Goal: Information Seeking & Learning: Learn about a topic

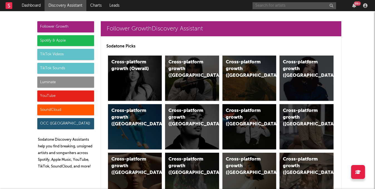
click at [260, 6] on input "text" at bounding box center [295, 5] width 84 height 7
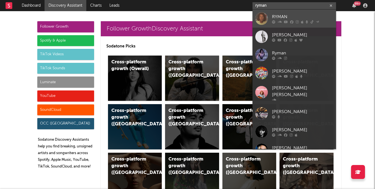
type input "ryman"
click at [282, 22] on icon at bounding box center [280, 21] width 4 height 3
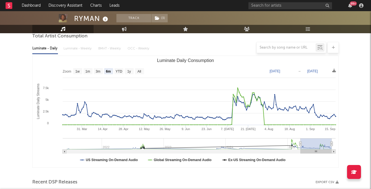
scroll to position [55, 0]
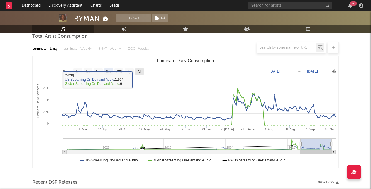
click at [138, 69] on rect "Luminate Daily Consumption" at bounding box center [139, 71] width 9 height 6
select select "All"
type input "2021-06-07"
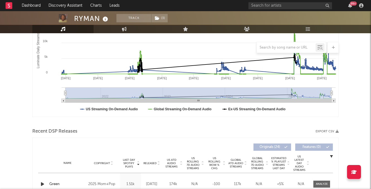
scroll to position [55, 0]
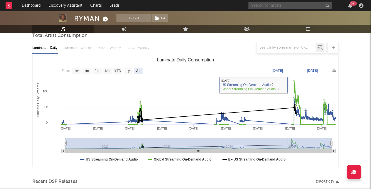
click at [281, 6] on input "text" at bounding box center [291, 5] width 84 height 7
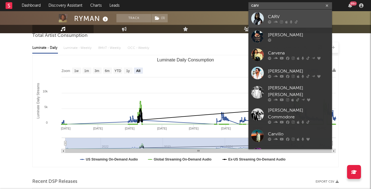
type input "carv"
click at [262, 20] on div at bounding box center [257, 18] width 13 height 13
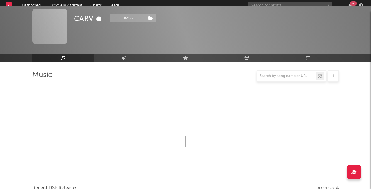
scroll to position [55, 0]
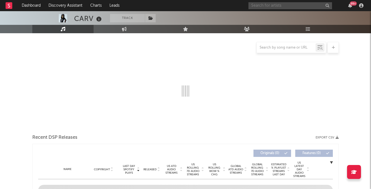
click at [264, 6] on input "text" at bounding box center [291, 5] width 84 height 7
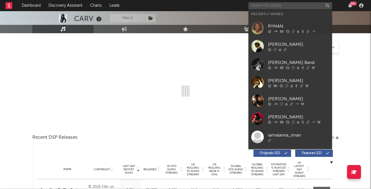
select select "6m"
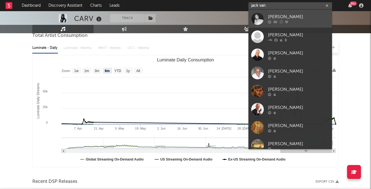
type input "jack van"
click at [283, 13] on div "Jack Van Cleaf" at bounding box center [298, 16] width 61 height 7
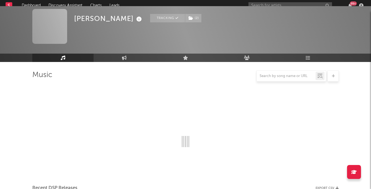
scroll to position [55, 0]
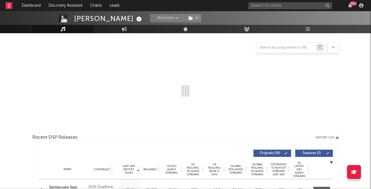
select select "6m"
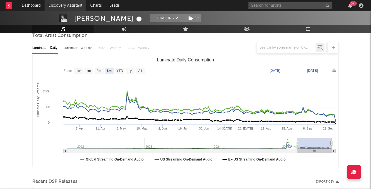
click at [74, 10] on link "Discovery Assistant" at bounding box center [66, 5] width 42 height 11
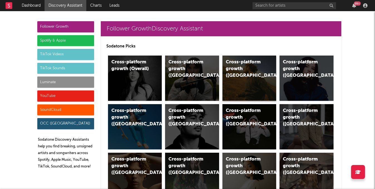
click at [246, 70] on div "Cross-platform growth (US)" at bounding box center [245, 69] width 38 height 20
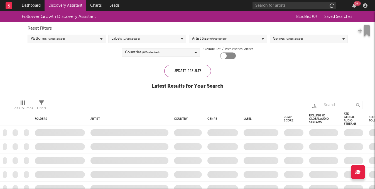
checkbox input "true"
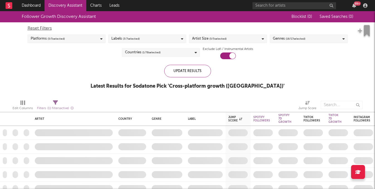
click at [75, 8] on link "Discovery Assistant" at bounding box center [66, 5] width 42 height 11
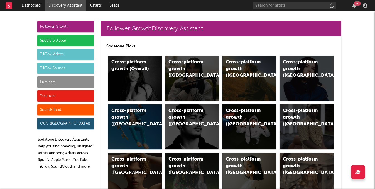
click at [67, 79] on div "Luminate" at bounding box center [65, 81] width 57 height 11
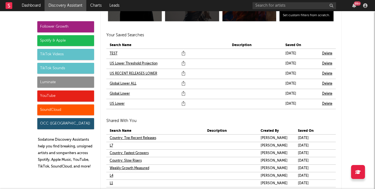
scroll to position [3409, 0]
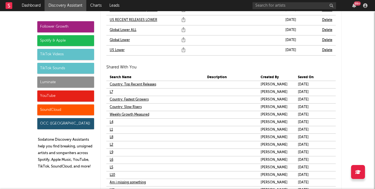
click at [110, 129] on link "L1" at bounding box center [111, 129] width 3 height 7
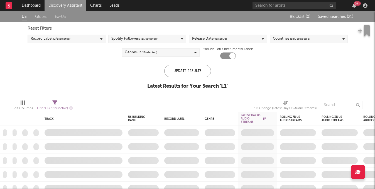
checkbox input "true"
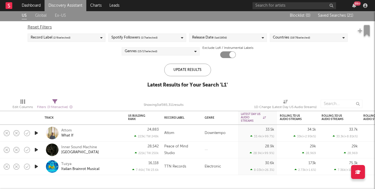
click at [77, 4] on link "Discovery Assistant" at bounding box center [66, 5] width 42 height 11
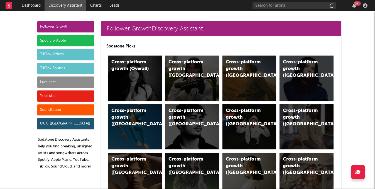
click at [80, 80] on div "Luminate" at bounding box center [65, 81] width 57 height 11
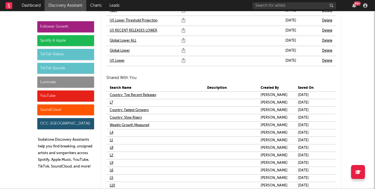
scroll to position [3470, 0]
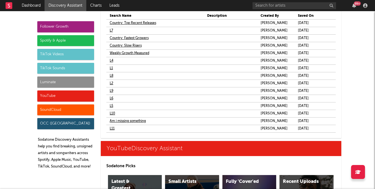
click at [111, 82] on link "L2" at bounding box center [112, 83] width 4 height 7
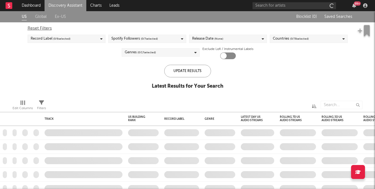
checkbox input "true"
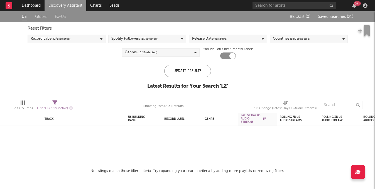
click at [74, 2] on link "Discovery Assistant" at bounding box center [66, 5] width 42 height 11
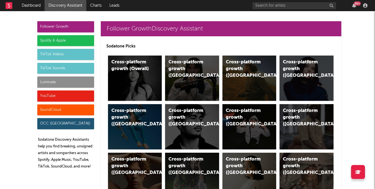
click at [68, 84] on div "Luminate" at bounding box center [65, 81] width 57 height 11
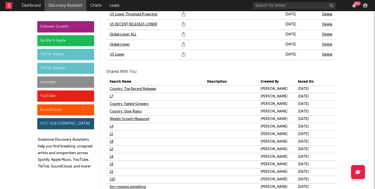
scroll to position [3406, 0]
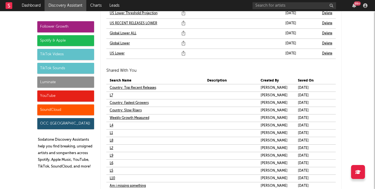
click at [110, 125] on link "L4" at bounding box center [112, 125] width 4 height 7
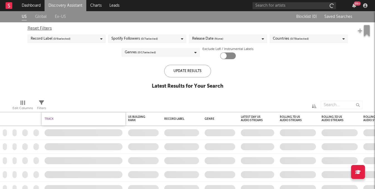
checkbox input "true"
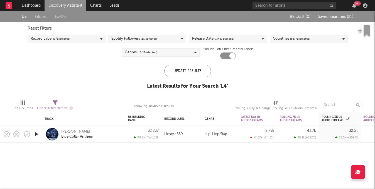
click at [76, 4] on link "Discovery Assistant" at bounding box center [66, 5] width 42 height 11
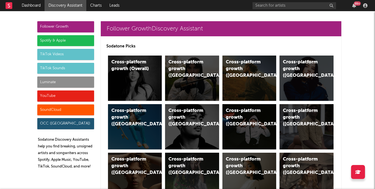
click at [74, 81] on div "Luminate" at bounding box center [65, 81] width 57 height 11
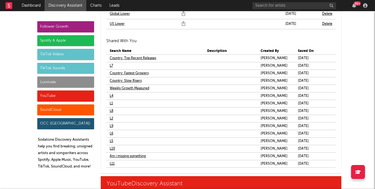
scroll to position [3439, 0]
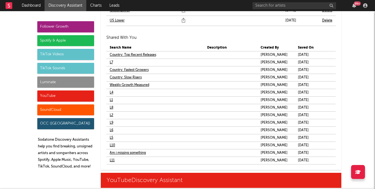
click at [110, 137] on link "L5" at bounding box center [112, 137] width 4 height 7
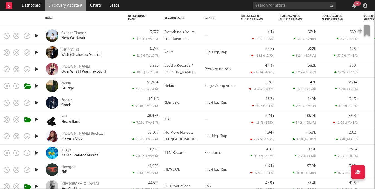
click at [69, 85] on div "Nebiu" at bounding box center [66, 83] width 10 height 5
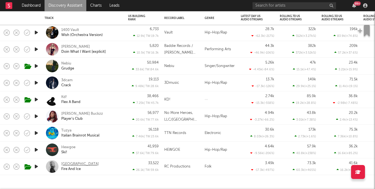
click at [75, 162] on div "Alexandria" at bounding box center [80, 163] width 38 height 5
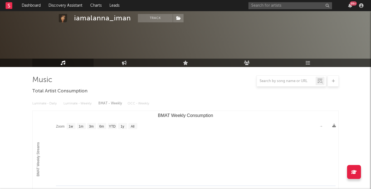
select select "1w"
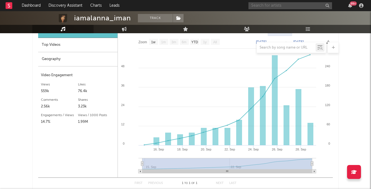
click at [285, 6] on input "text" at bounding box center [291, 5] width 84 height 7
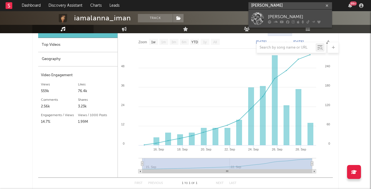
type input "[PERSON_NAME]"
click at [279, 15] on div "Braxton Keith" at bounding box center [298, 16] width 61 height 7
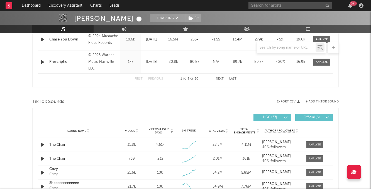
scroll to position [285, 0]
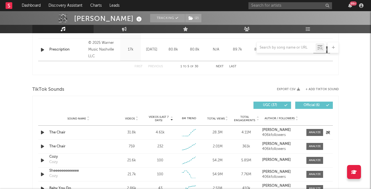
click at [310, 128] on div "Sound Name The Chair Videos 31.8k Videos (last 7 days) 4.61k Weekly Growth % - …" at bounding box center [185, 132] width 295 height 14
select select "6m"
click at [310, 130] on span at bounding box center [314, 132] width 17 height 7
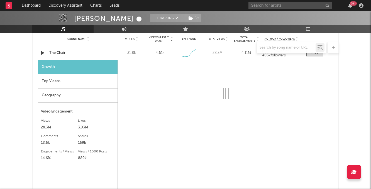
select select "1w"
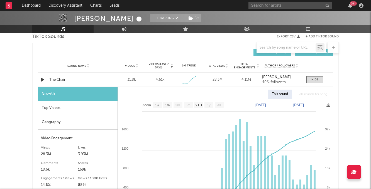
scroll to position [362, 0]
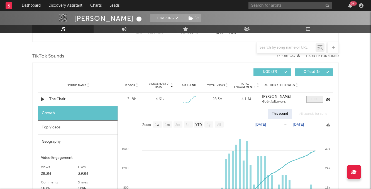
click at [315, 101] on span at bounding box center [314, 99] width 17 height 7
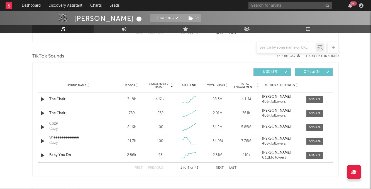
click at [133, 85] on span "Videos" at bounding box center [130, 85] width 10 height 3
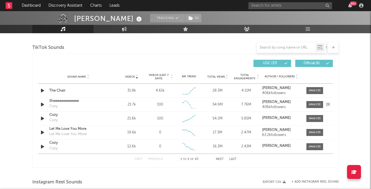
scroll to position [385, 0]
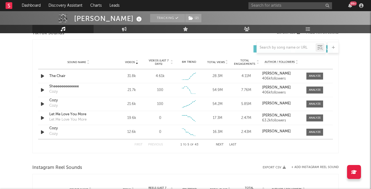
click at [218, 146] on div "First Previous 1 to 5 of 43 Next Last" at bounding box center [186, 144] width 102 height 11
click at [219, 146] on div "First Previous 1 to 5 of 43 Next Last" at bounding box center [186, 144] width 102 height 11
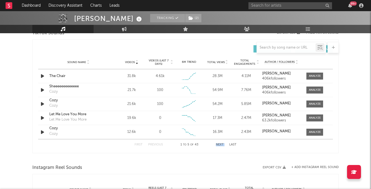
click at [220, 144] on button "Next" at bounding box center [220, 144] width 8 height 3
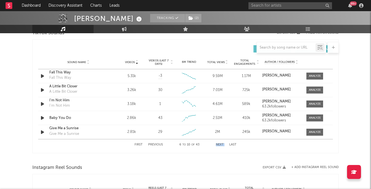
click at [220, 144] on button "Next" at bounding box center [220, 144] width 8 height 3
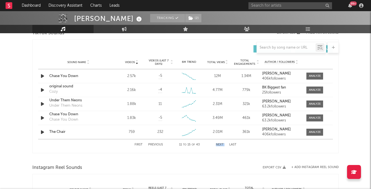
click at [220, 144] on button "Next" at bounding box center [220, 144] width 8 height 3
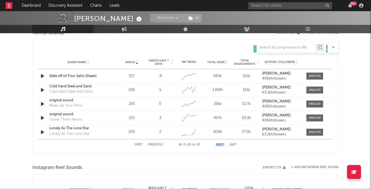
click at [220, 144] on button "Next" at bounding box center [220, 144] width 8 height 3
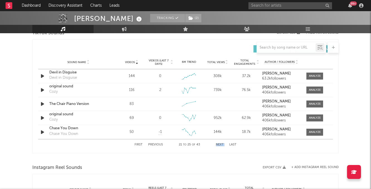
click at [220, 144] on button "Next" at bounding box center [220, 144] width 8 height 3
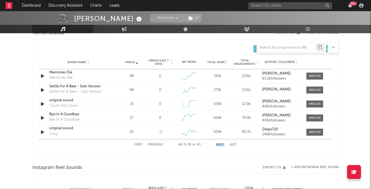
click at [220, 144] on button "Next" at bounding box center [220, 144] width 8 height 3
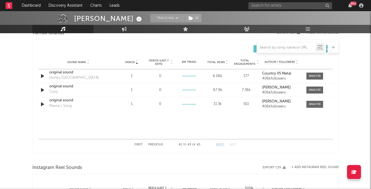
click at [220, 144] on button "Next" at bounding box center [220, 144] width 8 height 3
click at [162, 63] on span "Videos (last 7 days)" at bounding box center [158, 62] width 23 height 7
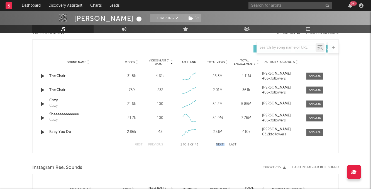
click at [162, 63] on span "Videos (last 7 days)" at bounding box center [158, 62] width 23 height 7
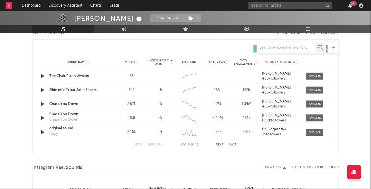
click at [160, 58] on div "Sound Name Videos Videos (last 7 days) Weekly Growth % 6M Trend Total Views Tot…" at bounding box center [185, 62] width 295 height 14
click at [160, 62] on span "Videos (last 7 days)" at bounding box center [158, 62] width 23 height 7
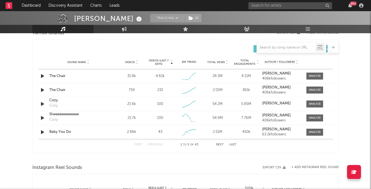
click at [159, 56] on div "Sound Name Videos Videos (last 7 days) Weekly Growth % 6M Trend Total Views Tot…" at bounding box center [185, 62] width 295 height 14
click at [159, 62] on span "Videos (last 7 days)" at bounding box center [158, 62] width 23 height 7
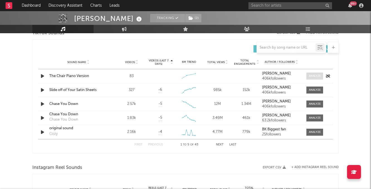
click at [317, 79] on span at bounding box center [314, 75] width 17 height 7
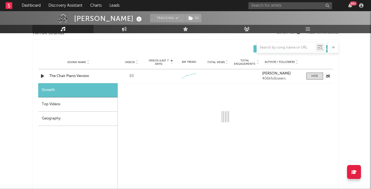
select select "1w"
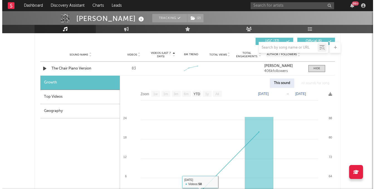
scroll to position [392, 0]
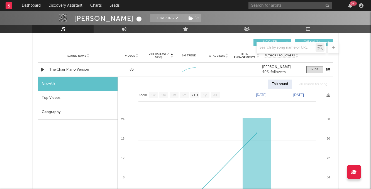
click at [314, 64] on div "Sound Name The Chair Piano Version Videos 83 Videos (last 7 days) Weekly Growth…" at bounding box center [185, 70] width 295 height 14
click at [314, 68] on div at bounding box center [315, 69] width 7 height 4
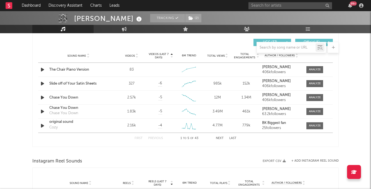
click at [132, 54] on span "Videos" at bounding box center [130, 55] width 10 height 3
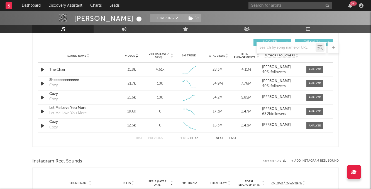
click at [166, 57] on span "Videos (last 7 days)" at bounding box center [158, 55] width 23 height 7
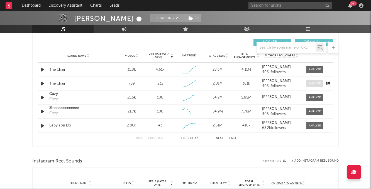
click at [311, 84] on div at bounding box center [315, 83] width 12 height 4
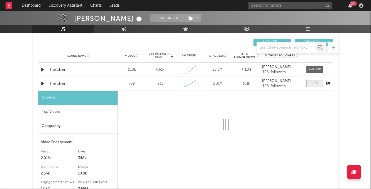
select select "1w"
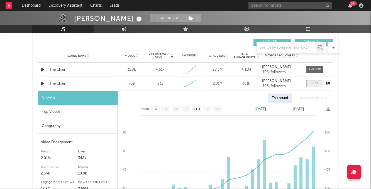
click at [312, 83] on div at bounding box center [315, 83] width 7 height 4
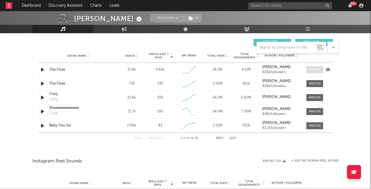
click at [311, 67] on div at bounding box center [315, 69] width 12 height 4
select select "1w"
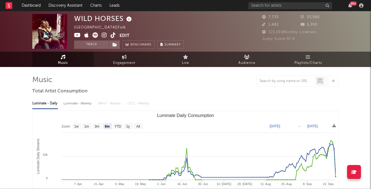
select select "6m"
click at [117, 57] on link "Engagement" at bounding box center [124, 59] width 61 height 15
select select "1w"
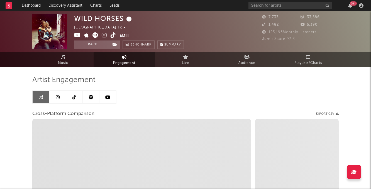
select select "1m"
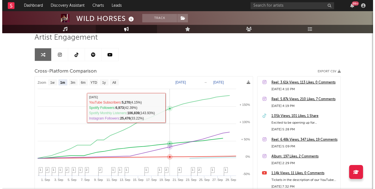
scroll to position [44, 0]
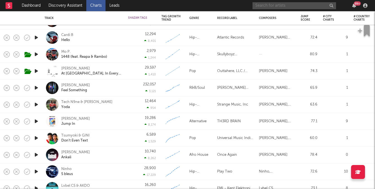
click at [273, 7] on input "text" at bounding box center [295, 5] width 84 height 7
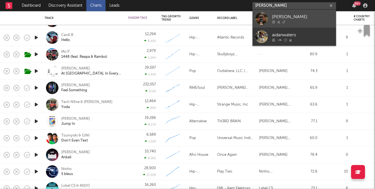
type input "aidan walters"
click at [282, 15] on div "Aidan Walters" at bounding box center [302, 16] width 61 height 7
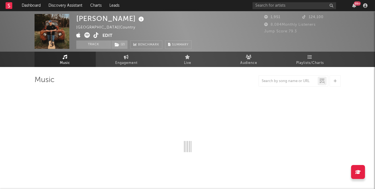
select select "1w"
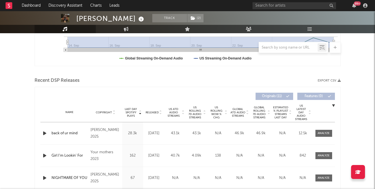
scroll to position [157, 0]
click at [175, 115] on span "US ATD Audio Streams" at bounding box center [173, 112] width 15 height 10
click at [325, 131] on div at bounding box center [324, 133] width 12 height 4
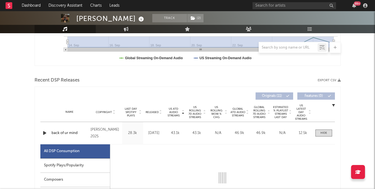
select select "1w"
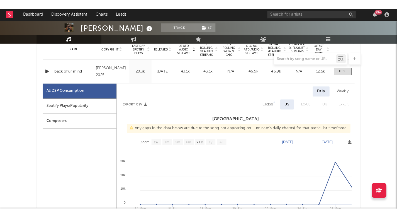
scroll to position [230, 0]
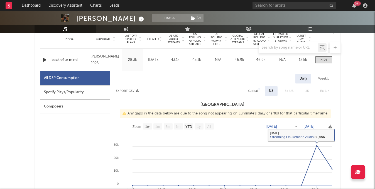
click at [252, 86] on div "Global" at bounding box center [253, 90] width 18 height 9
select select "1w"
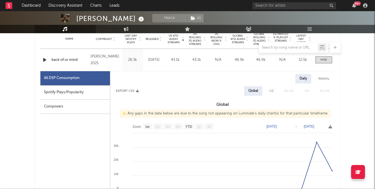
click at [274, 99] on div "Daily Weekly Export CSV Global US Ex-US UK Ex-UK Global Any gaps in the data be…" at bounding box center [222, 171] width 225 height 195
click at [274, 93] on div "US" at bounding box center [271, 90] width 13 height 9
select select "1w"
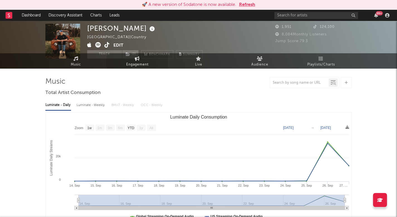
scroll to position [0, 0]
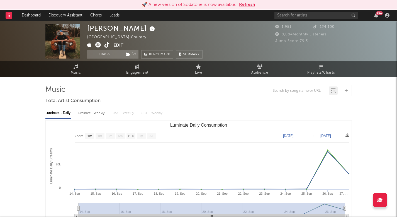
click at [107, 45] on icon at bounding box center [106, 45] width 5 height 6
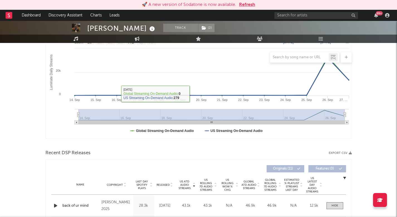
scroll to position [124, 0]
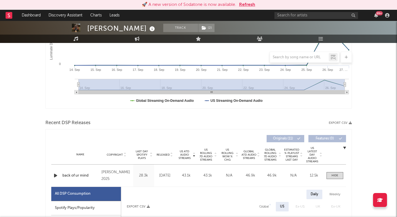
click at [57, 175] on icon "button" at bounding box center [56, 175] width 6 height 7
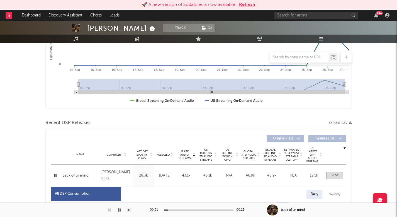
click at [57, 175] on icon "button" at bounding box center [55, 175] width 5 height 7
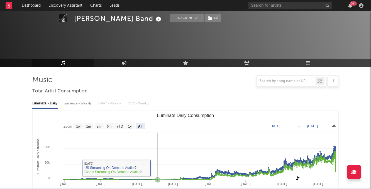
select select "All"
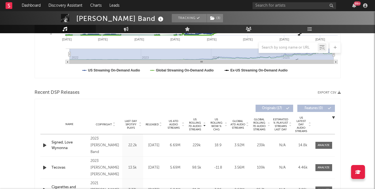
scroll to position [162, 0]
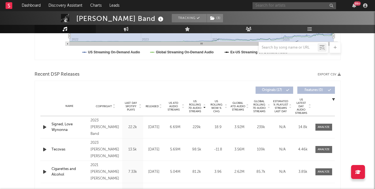
click at [290, 4] on input "text" at bounding box center [295, 5] width 84 height 7
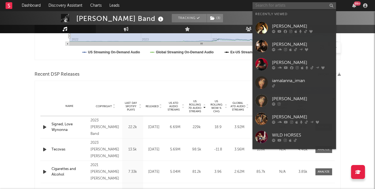
type input "n"
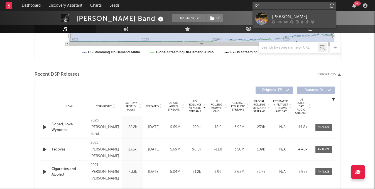
type input "b"
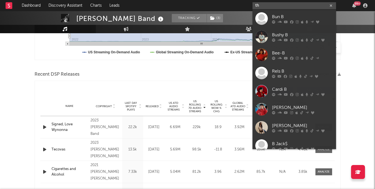
type input "t"
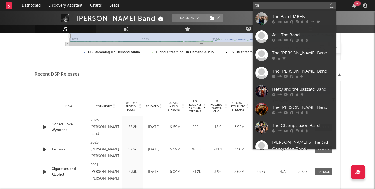
type input "t"
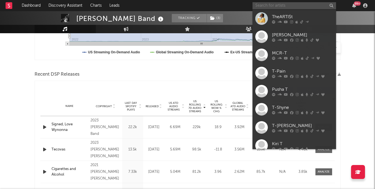
type input "j"
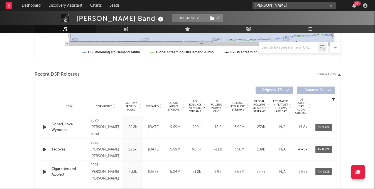
type input "[PERSON_NAME]"
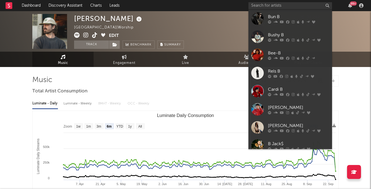
select select "6m"
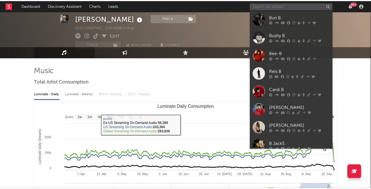
scroll to position [9, 0]
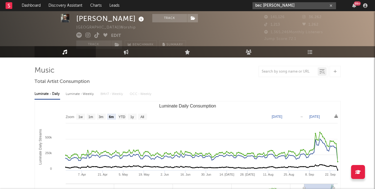
type input "bec [PERSON_NAME]"
click at [290, 10] on div "bec [PERSON_NAME] 99 +" at bounding box center [311, 5] width 117 height 11
click at [290, 6] on input "bec [PERSON_NAME]" at bounding box center [295, 5] width 84 height 7
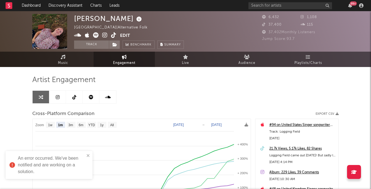
select select "1m"
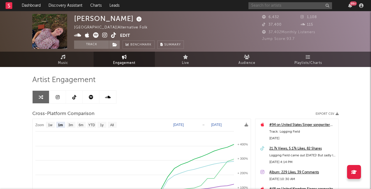
click at [257, 6] on input "text" at bounding box center [291, 5] width 84 height 7
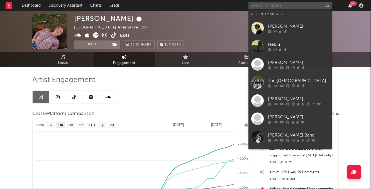
paste input "https://open.spotify.com/album/2lRgy4fkwDXrRZab4iLS87"
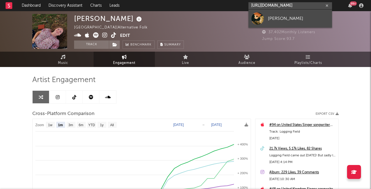
type input "https://open.spotify.com/album/2lRgy4fkwDXrRZab4iLS87"
click at [293, 16] on div "Tristan" at bounding box center [298, 18] width 61 height 7
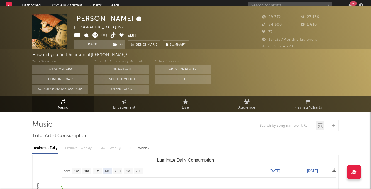
select select "6m"
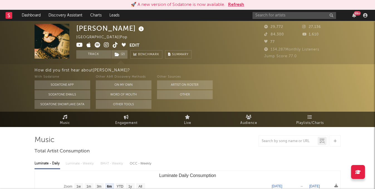
click at [116, 46] on icon at bounding box center [115, 45] width 5 height 6
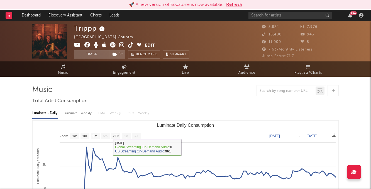
select select "1w"
click at [128, 74] on span "Engagement" at bounding box center [124, 72] width 22 height 7
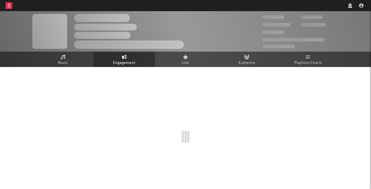
select select "1w"
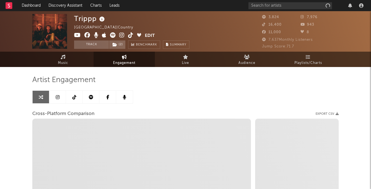
select select "1m"
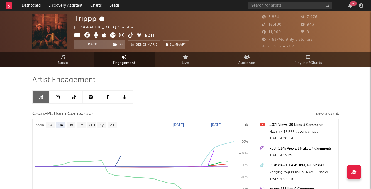
select select "1m"
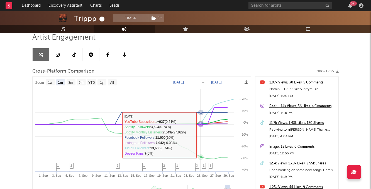
scroll to position [47, 0]
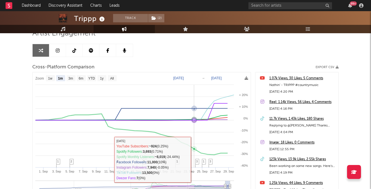
click at [196, 161] on span "3" at bounding box center [197, 160] width 2 height 3
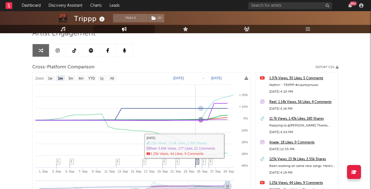
click at [198, 161] on icon at bounding box center [197, 163] width 4 height 9
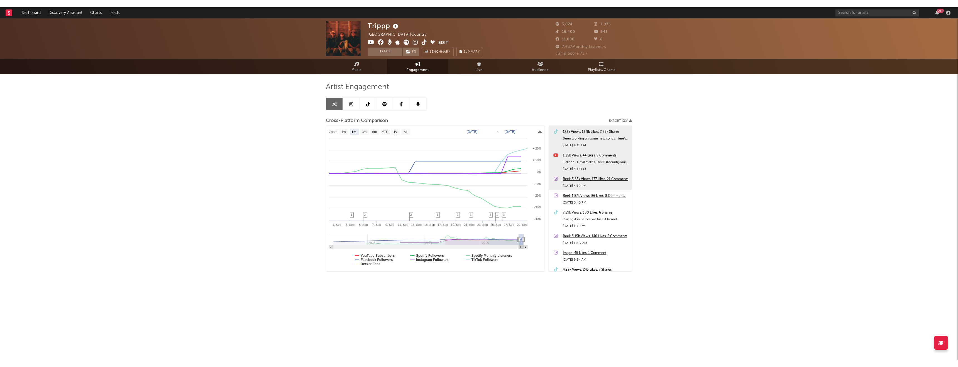
scroll to position [81, 0]
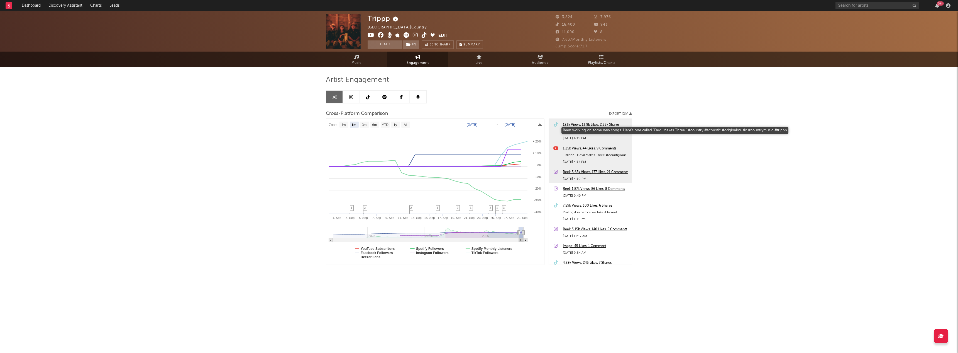
click at [371, 129] on div "Been working on some new songs. Here's one called "Devil Makes Three." #country…" at bounding box center [596, 131] width 66 height 7
click at [371, 124] on div "123k Views, 13.9k Likes, 2.55k Shares" at bounding box center [596, 124] width 66 height 7
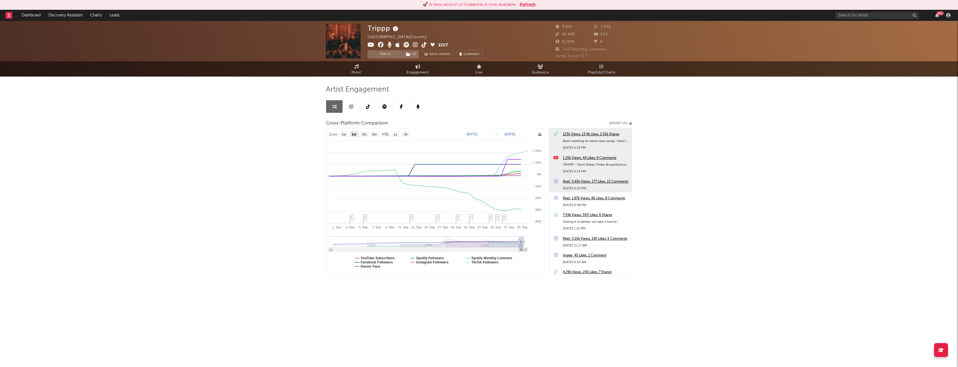
click at [371, 44] on span at bounding box center [403, 45] width 71 height 7
click at [371, 44] on icon at bounding box center [415, 45] width 5 height 6
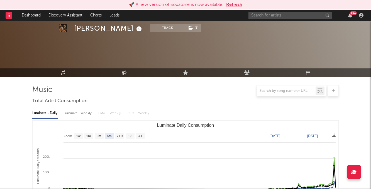
select select "6m"
select select "1w"
select select "6m"
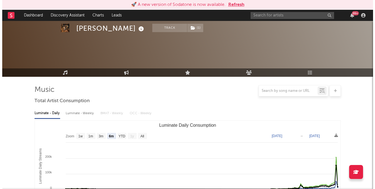
scroll to position [176, 0]
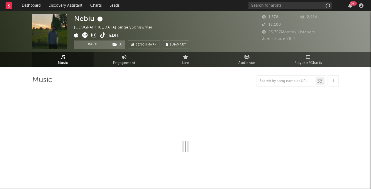
select select "1w"
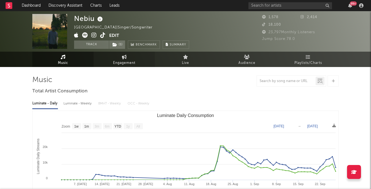
click at [125, 64] on span "Engagement" at bounding box center [124, 63] width 22 height 7
select select "1w"
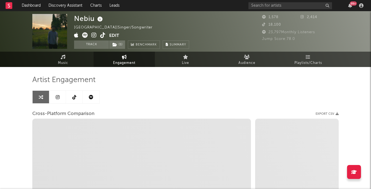
select select "1m"
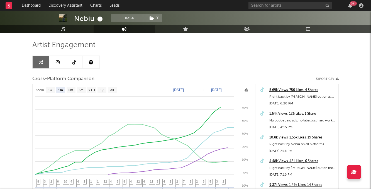
scroll to position [43, 0]
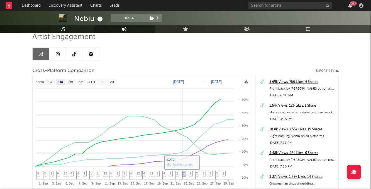
click at [185, 173] on icon at bounding box center [184, 175] width 4 height 9
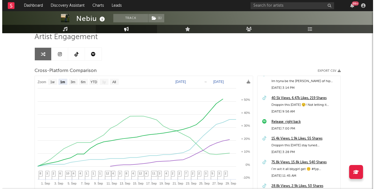
scroll to position [264, 0]
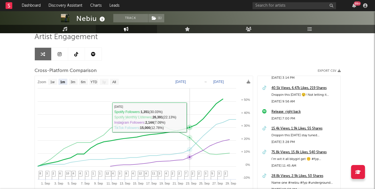
click at [191, 119] on rect at bounding box center [144, 149] width 218 height 146
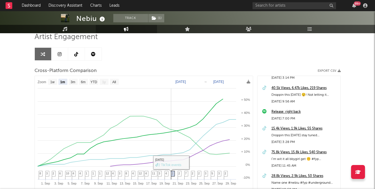
click at [171, 173] on icon at bounding box center [173, 175] width 4 height 9
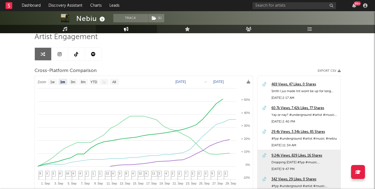
scroll to position [520, 0]
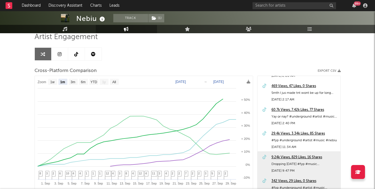
click at [286, 125] on div "60.7k Views, 7.42k Likes, 77 Shares Yay or nay? #underground #artist #music #fy…" at bounding box center [299, 116] width 83 height 24
click at [291, 108] on div "60.7k Views, 7.42k Likes, 77 Shares" at bounding box center [305, 109] width 66 height 7
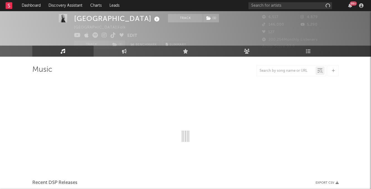
select select "1w"
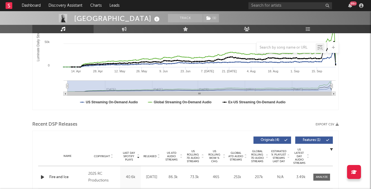
scroll to position [118, 0]
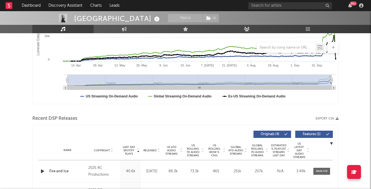
click at [153, 150] on span "Released" at bounding box center [149, 150] width 13 height 3
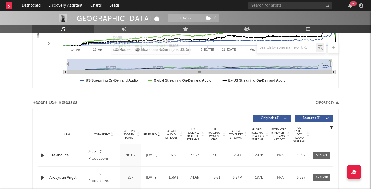
scroll to position [135, 0]
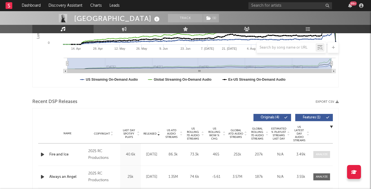
click at [325, 153] on div at bounding box center [322, 154] width 12 height 4
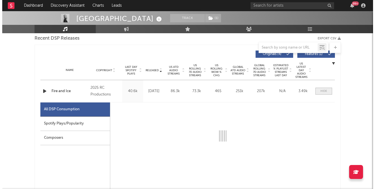
scroll to position [240, 0]
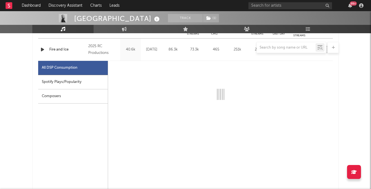
select select "1w"
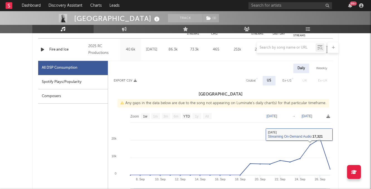
click at [255, 85] on div "Global" at bounding box center [251, 80] width 18 height 9
select select "1w"
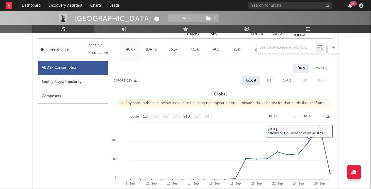
click at [271, 82] on div "US" at bounding box center [269, 80] width 4 height 7
select select "1w"
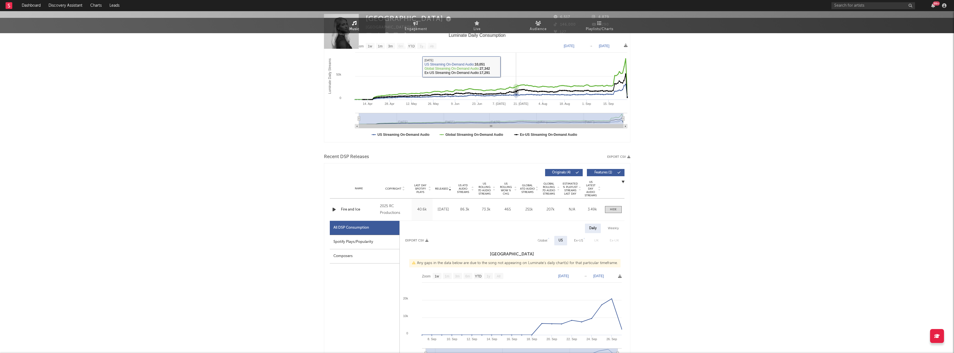
scroll to position [161, 0]
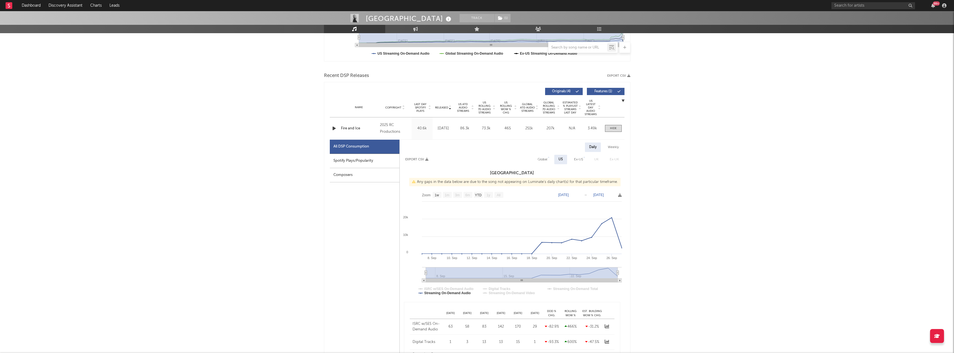
click at [371, 160] on div "Global" at bounding box center [543, 159] width 10 height 7
select select "1w"
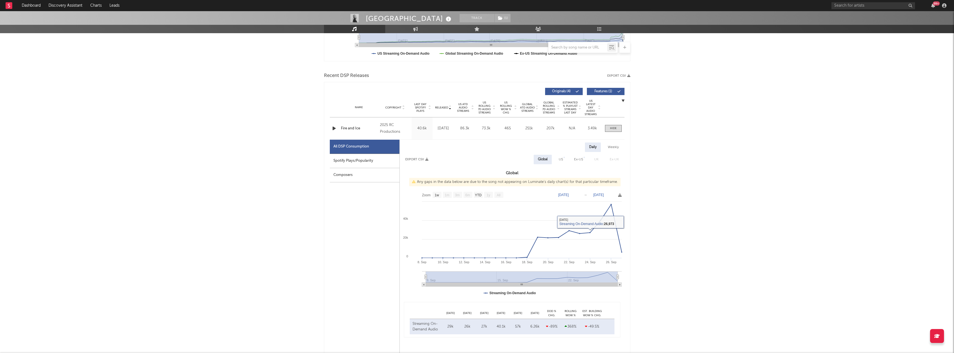
click at [371, 162] on div "US" at bounding box center [561, 159] width 4 height 7
select select "1w"
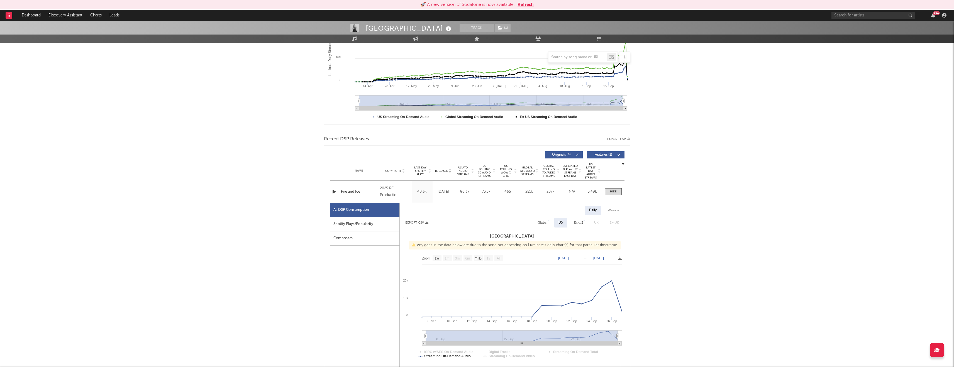
scroll to position [107, 0]
drag, startPoint x: 400, startPoint y: 195, endPoint x: 378, endPoint y: 188, distance: 23.1
click at [371, 188] on div "Name Fire and Ice Copyright 2025 RC Productions Label RC Productions Album Name…" at bounding box center [477, 192] width 295 height 22
copy div "2025 RC Productions"
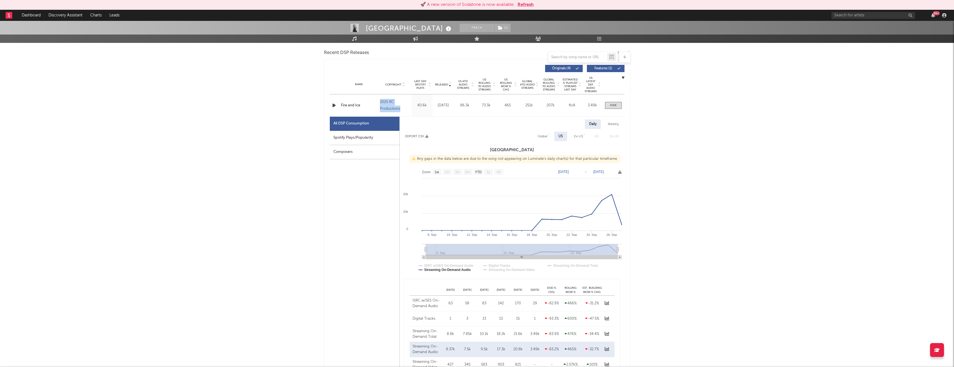
scroll to position [24, 0]
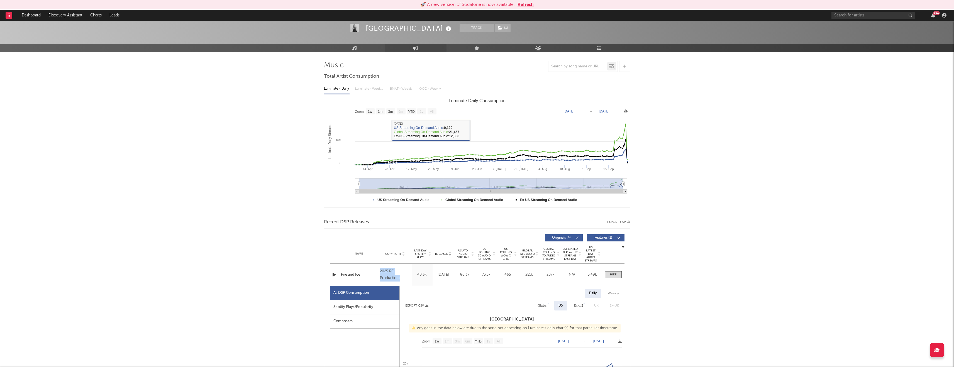
click at [371, 51] on link "Engagement" at bounding box center [415, 48] width 61 height 8
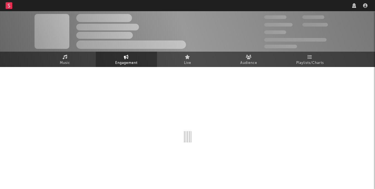
select select "1w"
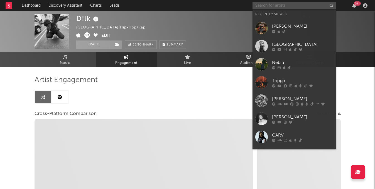
click at [285, 4] on input "text" at bounding box center [295, 5] width 84 height 7
select select "1m"
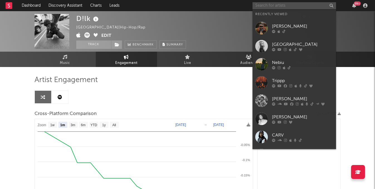
paste input "https://www.tiktok.com/@haileyhutchesonmusic"
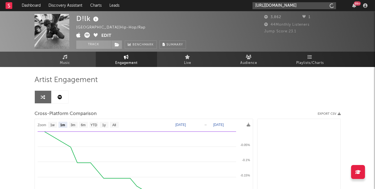
scroll to position [0, 15]
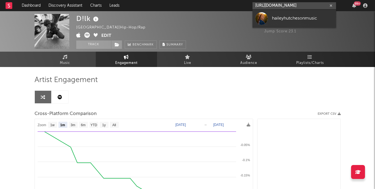
type input "https://www.tiktok.com/@haileyhutchesonmusic"
click at [282, 17] on div "haileyhutchesonmusic" at bounding box center [302, 18] width 61 height 7
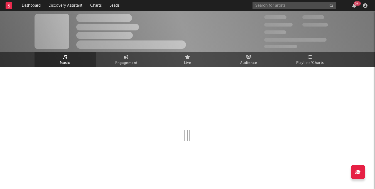
select select "1w"
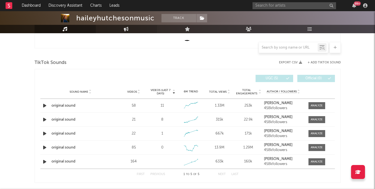
scroll to position [175, 0]
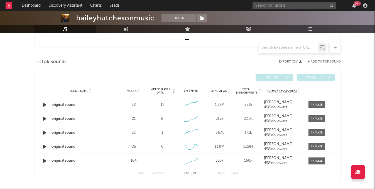
click at [169, 88] on span "Videos (last 7 days)" at bounding box center [160, 90] width 23 height 7
click at [317, 104] on div at bounding box center [317, 105] width 12 height 4
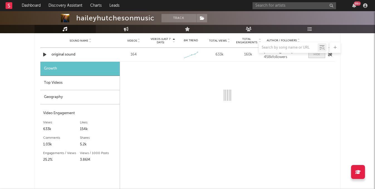
scroll to position [236, 0]
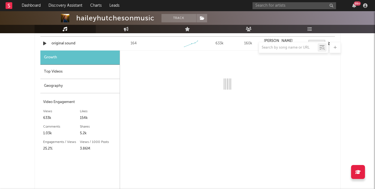
select select "1w"
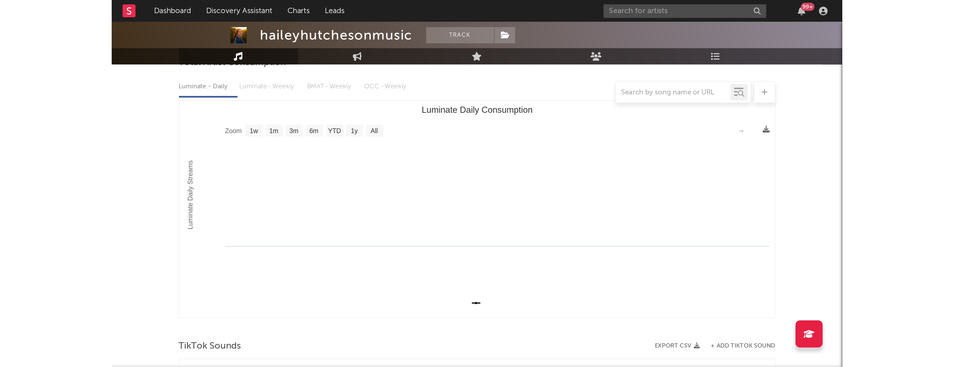
scroll to position [0, 0]
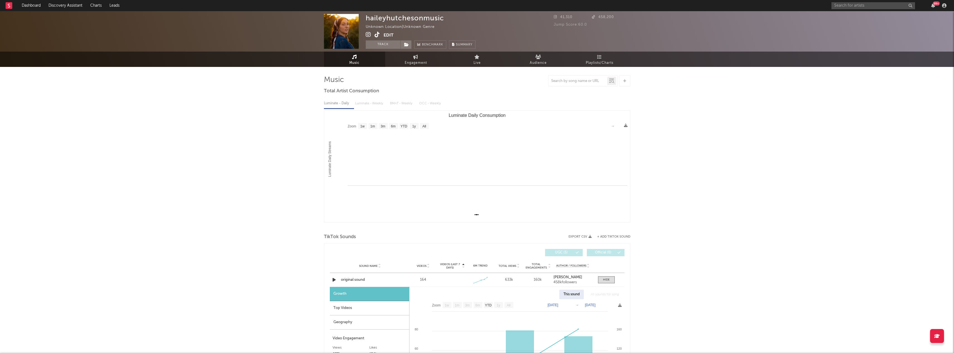
click at [375, 33] on icon at bounding box center [377, 35] width 5 height 6
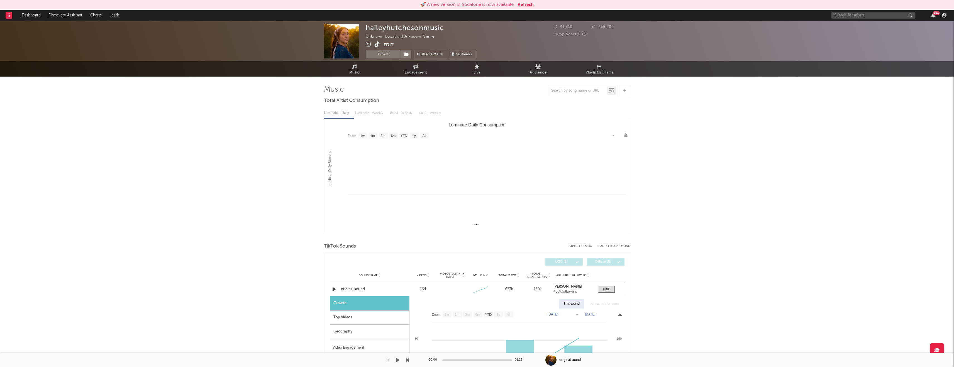
click at [375, 44] on icon at bounding box center [377, 45] width 5 height 6
click at [370, 43] on icon at bounding box center [368, 45] width 5 height 6
click at [375, 76] on link "Engagement" at bounding box center [415, 68] width 61 height 15
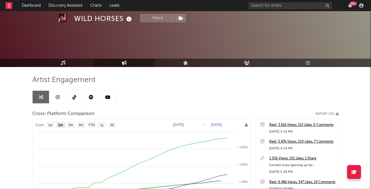
select select "1m"
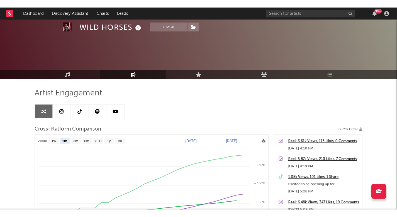
scroll to position [44, 0]
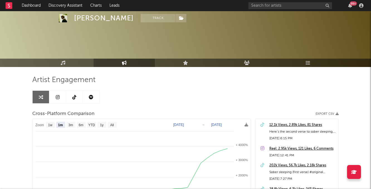
select select "1m"
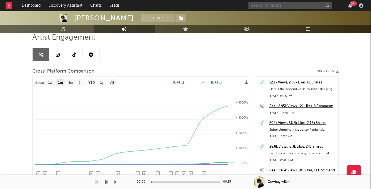
click at [267, 4] on input "text" at bounding box center [291, 5] width 84 height 7
click at [278, 6] on input "[PERSON_NAME]" at bounding box center [291, 5] width 84 height 7
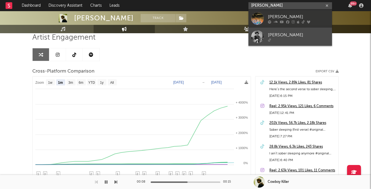
type input "[PERSON_NAME]"
click at [274, 31] on link "[PERSON_NAME]" at bounding box center [291, 37] width 84 height 18
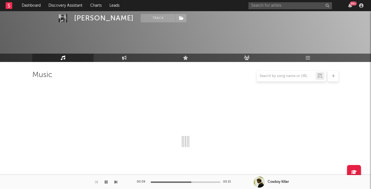
scroll to position [42, 0]
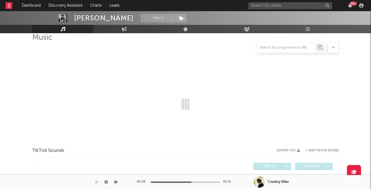
select select "1w"
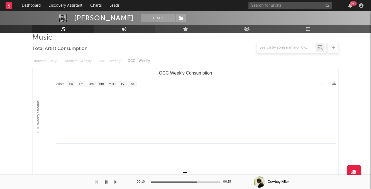
click at [126, 28] on icon at bounding box center [124, 29] width 5 height 4
select select "1w"
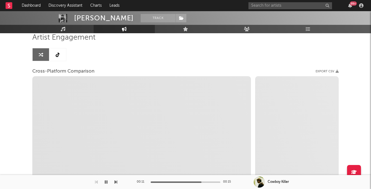
select select "1m"
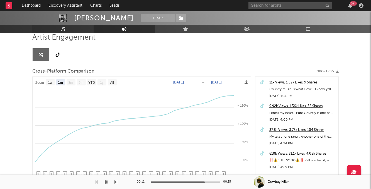
click at [91, 26] on link "Music" at bounding box center [62, 29] width 61 height 8
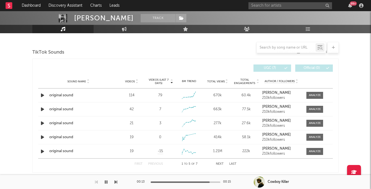
scroll to position [185, 0]
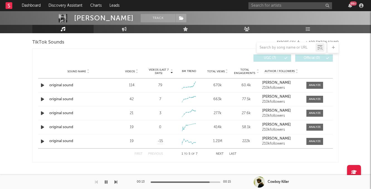
select select "1w"
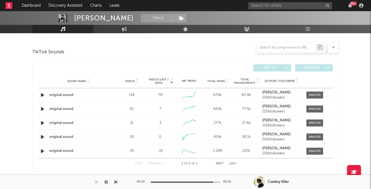
click at [131, 79] on div "Videos" at bounding box center [132, 81] width 26 height 4
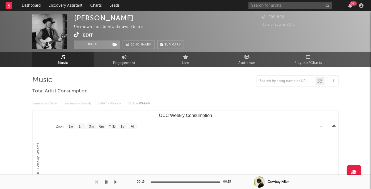
click at [77, 34] on icon at bounding box center [76, 35] width 5 height 6
click at [121, 64] on span "Engagement" at bounding box center [124, 63] width 22 height 7
select select "1w"
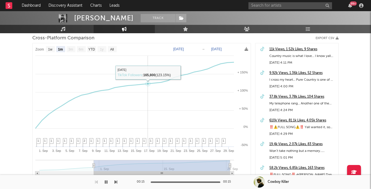
scroll to position [74, 0]
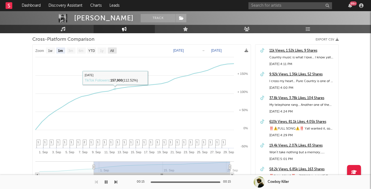
click at [111, 51] on text "All" at bounding box center [112, 51] width 4 height 4
select select "All"
type input "2025-08-18"
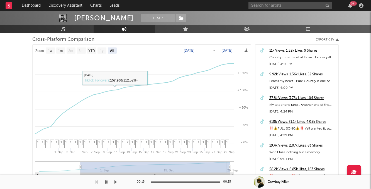
select select "All"
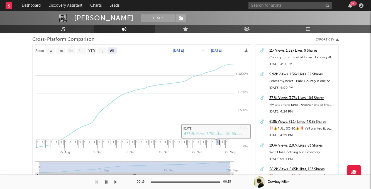
click at [218, 140] on icon at bounding box center [218, 144] width 4 height 9
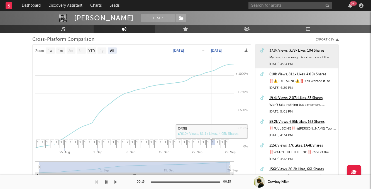
click at [213, 140] on span "1" at bounding box center [213, 141] width 2 height 3
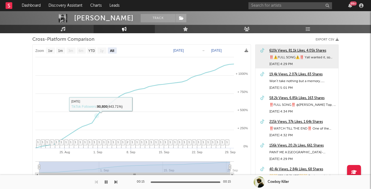
scroll to position [0, 0]
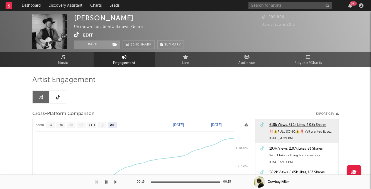
click at [77, 30] on div "Unknown Location | Unknown Genre" at bounding box center [111, 27] width 75 height 7
click at [77, 34] on icon at bounding box center [76, 35] width 5 height 6
click at [279, 2] on div "99 +" at bounding box center [307, 5] width 117 height 11
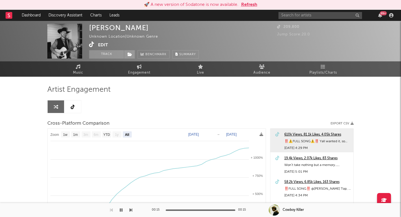
scroll to position [71, 0]
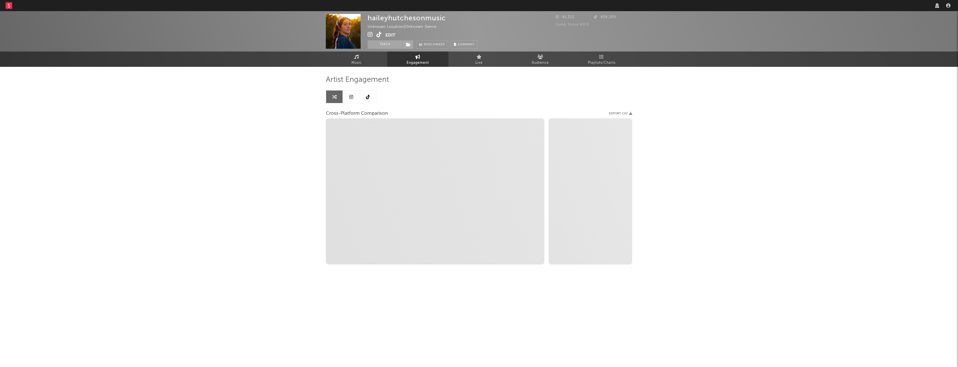
select select "1w"
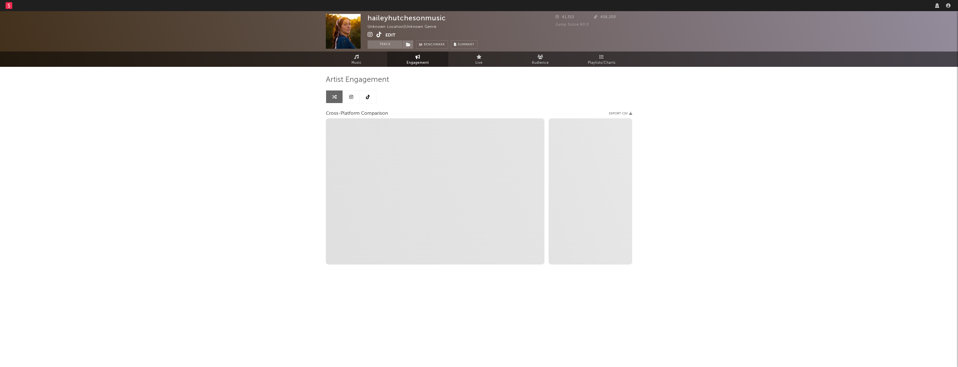
select select "1m"
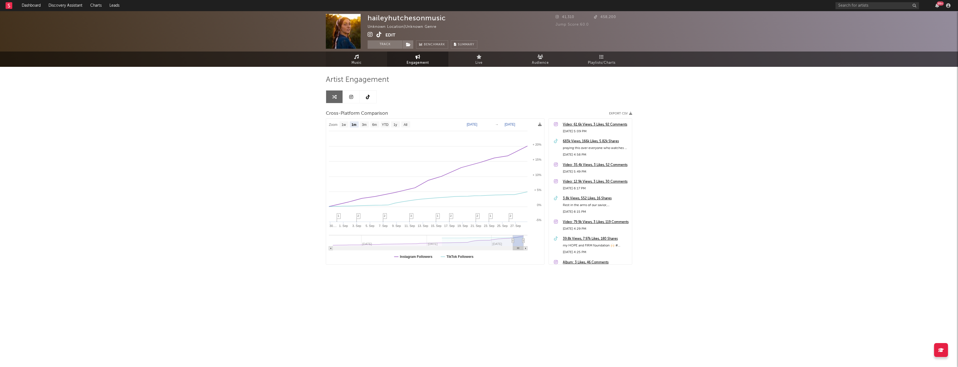
click at [349, 56] on link "Music" at bounding box center [356, 59] width 61 height 15
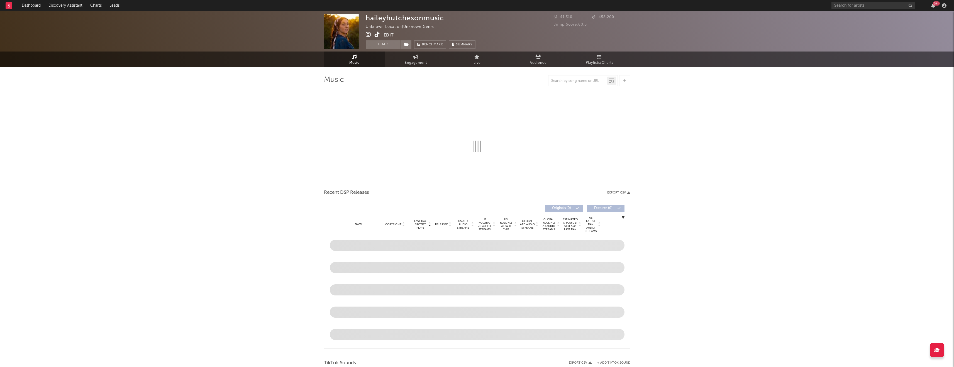
select select "1w"
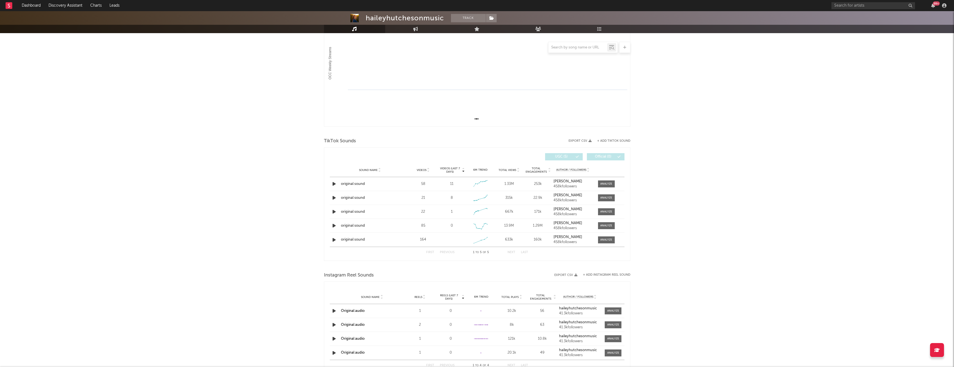
scroll to position [96, 0]
click at [424, 171] on span "Videos" at bounding box center [422, 169] width 10 height 3
click at [605, 182] on div at bounding box center [606, 183] width 12 height 4
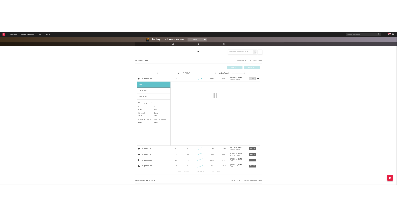
scroll to position [185, 0]
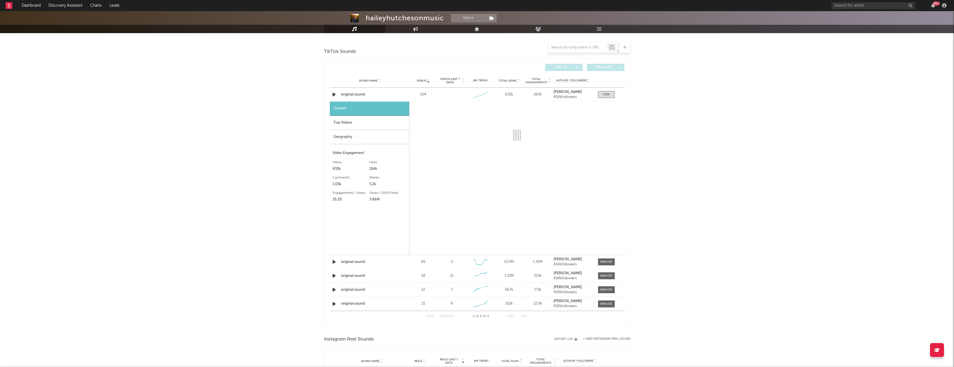
select select "1w"
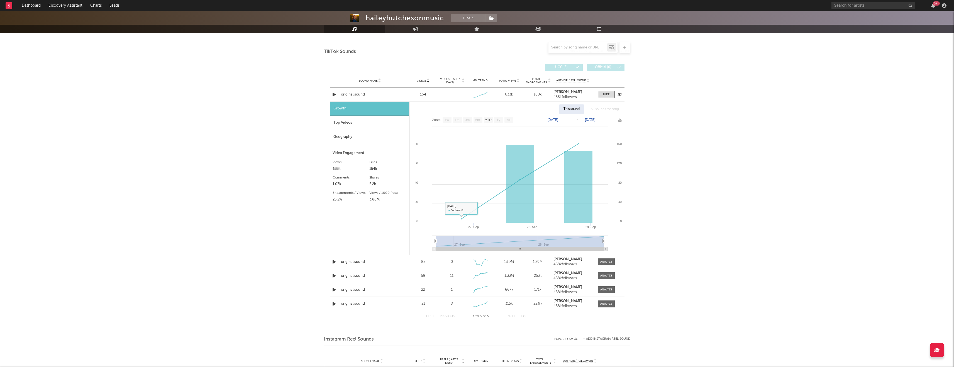
click at [334, 95] on icon "button" at bounding box center [334, 94] width 6 height 7
click at [354, 124] on div "Top Videos" at bounding box center [369, 123] width 79 height 14
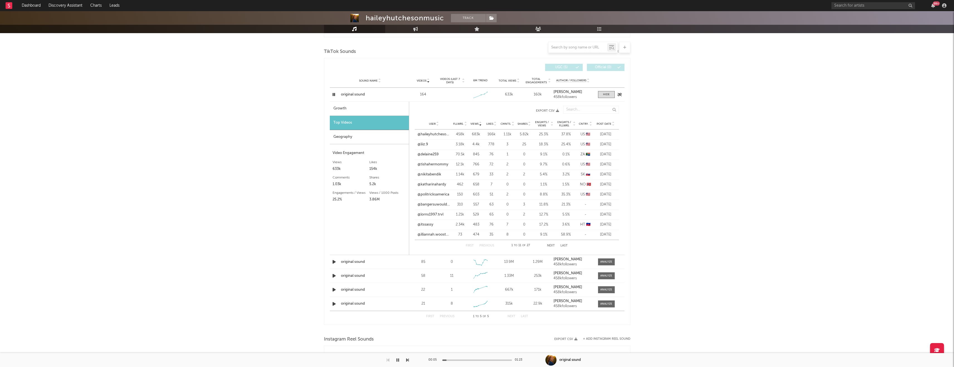
click at [334, 94] on icon "button" at bounding box center [333, 94] width 5 height 7
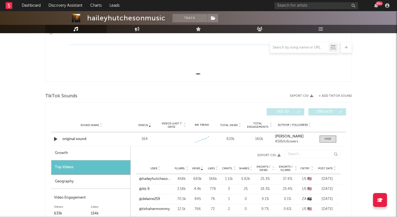
scroll to position [138, 0]
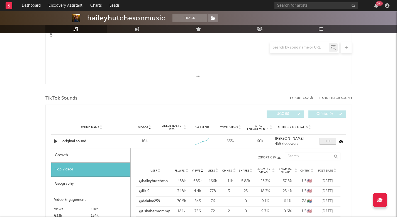
click at [327, 140] on div at bounding box center [328, 141] width 7 height 4
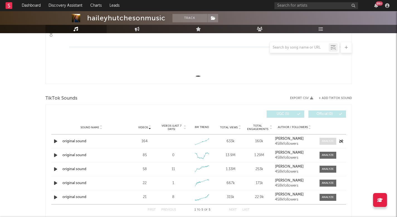
click at [331, 144] on span at bounding box center [328, 141] width 17 height 7
select select "1w"
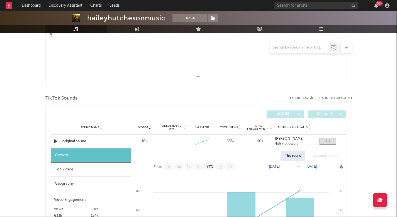
scroll to position [171, 0]
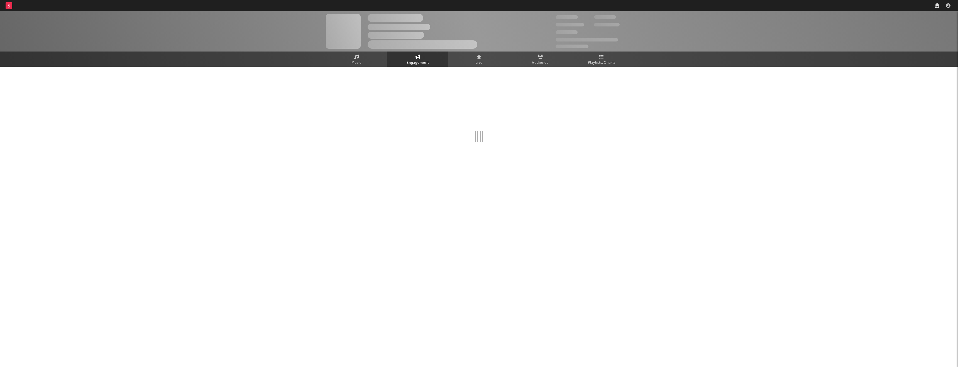
select select "1w"
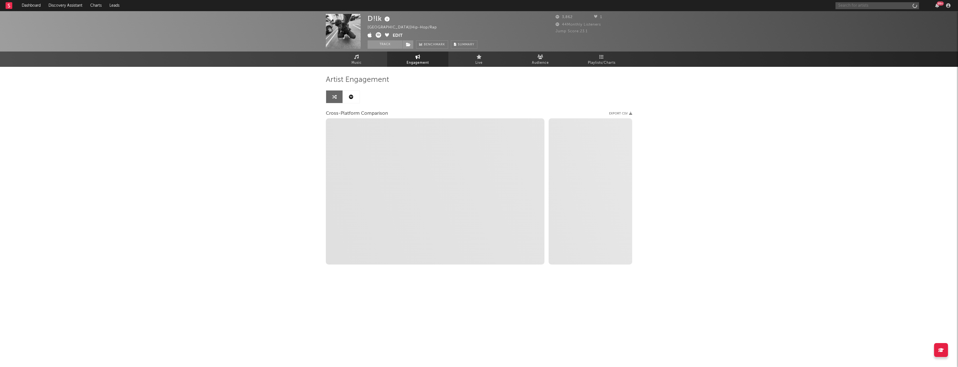
click at [846, 7] on input "text" at bounding box center [878, 5] width 84 height 7
select select "1m"
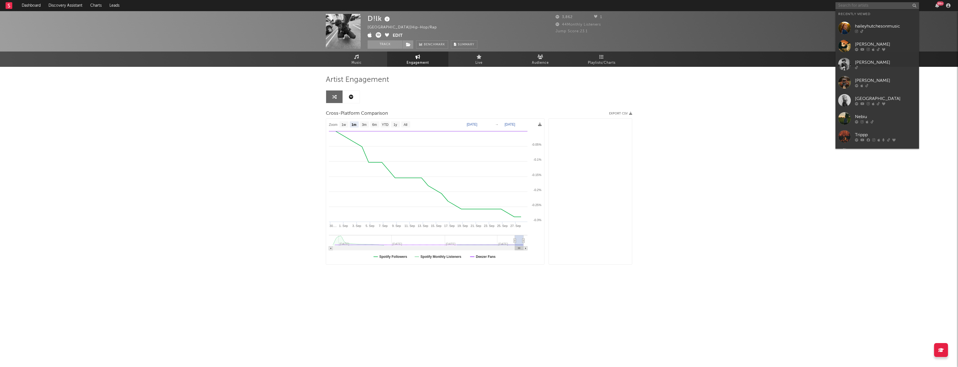
paste input "[URL][DOMAIN_NAME]"
select select "1m"
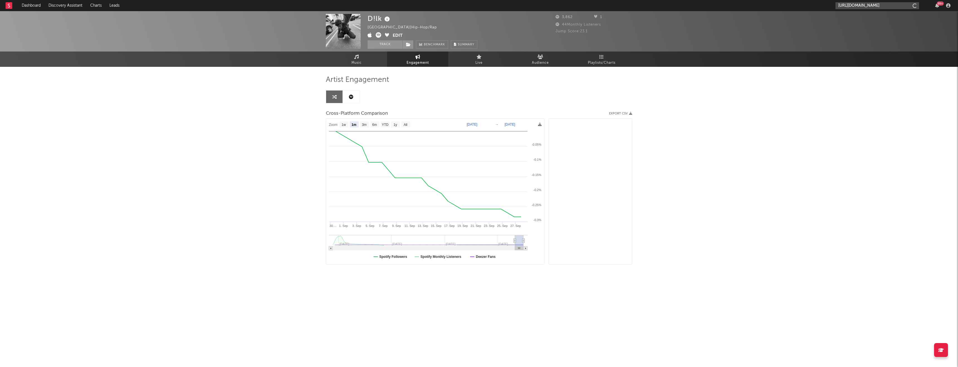
scroll to position [0, 96]
type input "[URL][DOMAIN_NAME]"
click at [861, 20] on div "[PERSON_NAME]" at bounding box center [885, 18] width 61 height 7
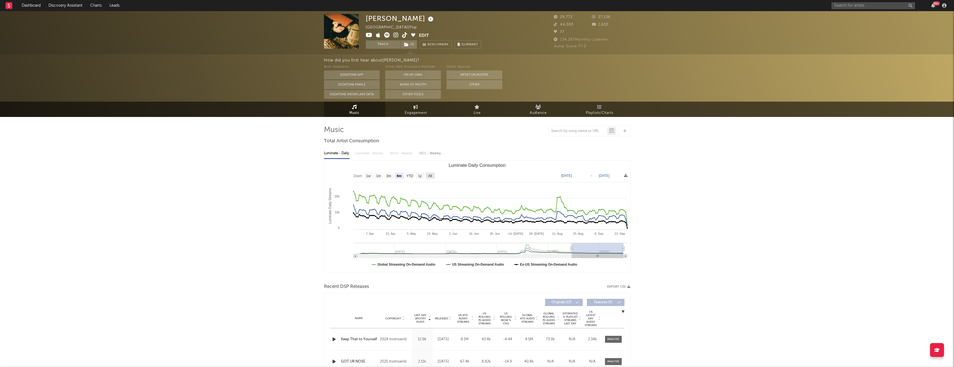
click at [428, 175] on rect "Luminate Daily Consumption" at bounding box center [430, 176] width 9 height 6
select select "All"
type input "[DATE]"
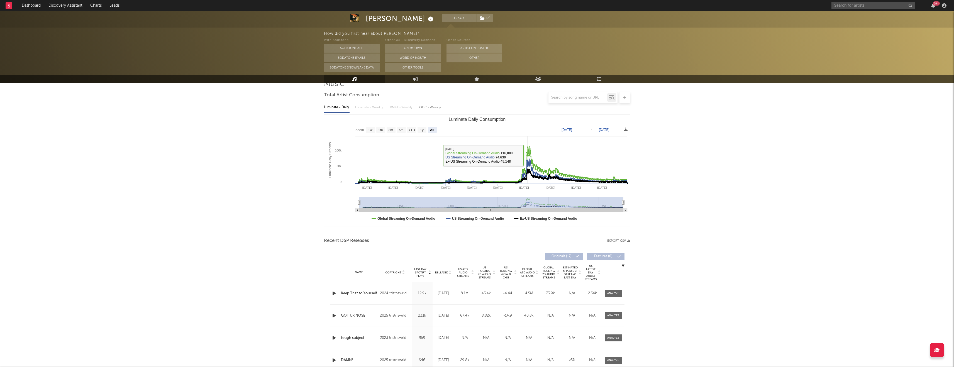
scroll to position [31, 0]
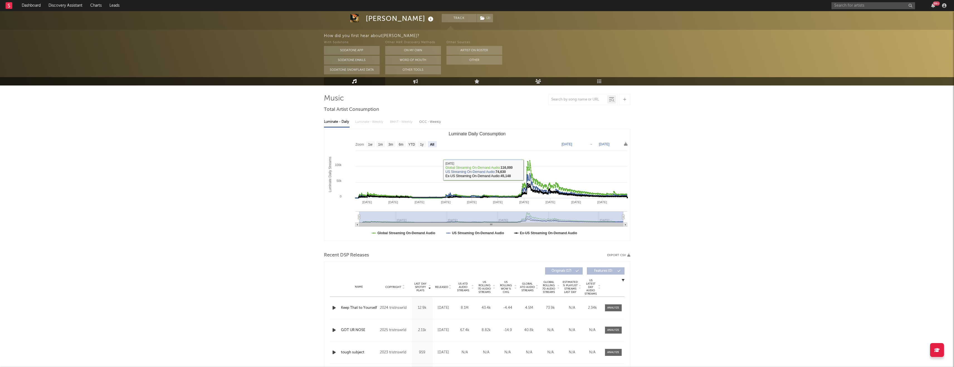
click at [446, 286] on span "Released" at bounding box center [441, 287] width 13 height 3
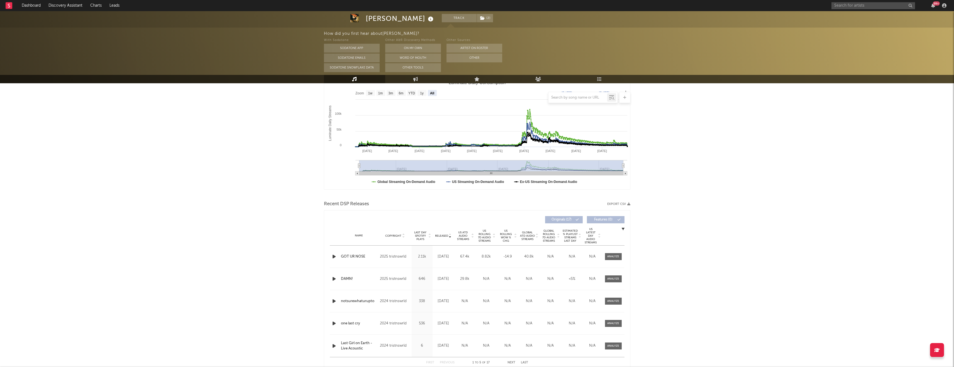
scroll to position [149, 0]
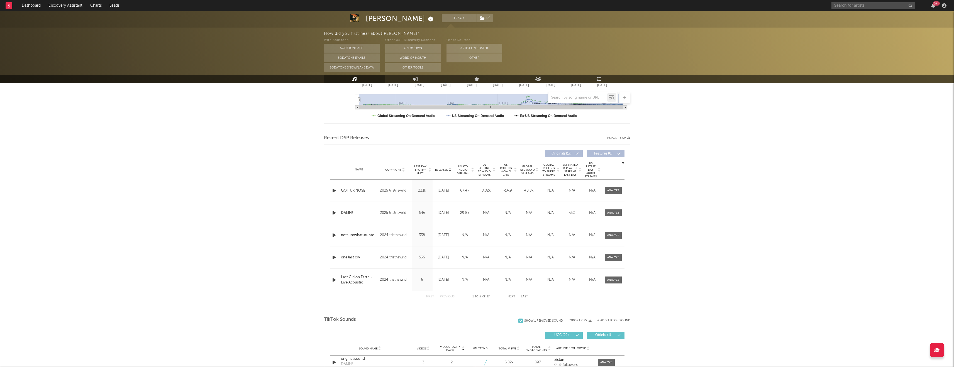
click at [514, 297] on button "Next" at bounding box center [512, 296] width 8 height 3
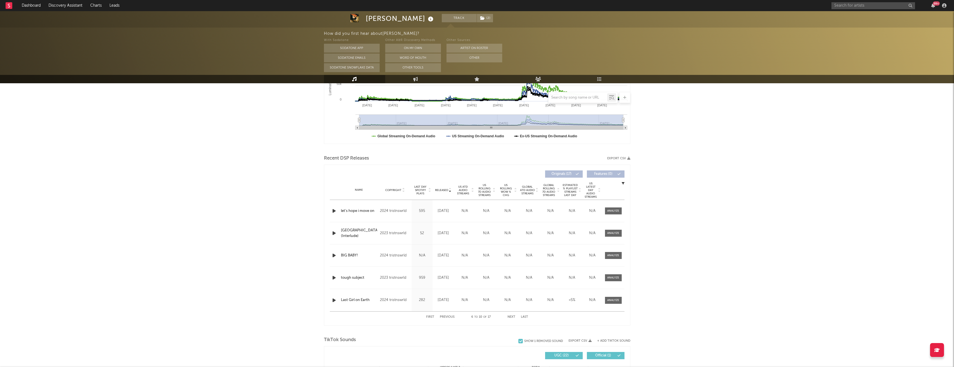
scroll to position [125, 0]
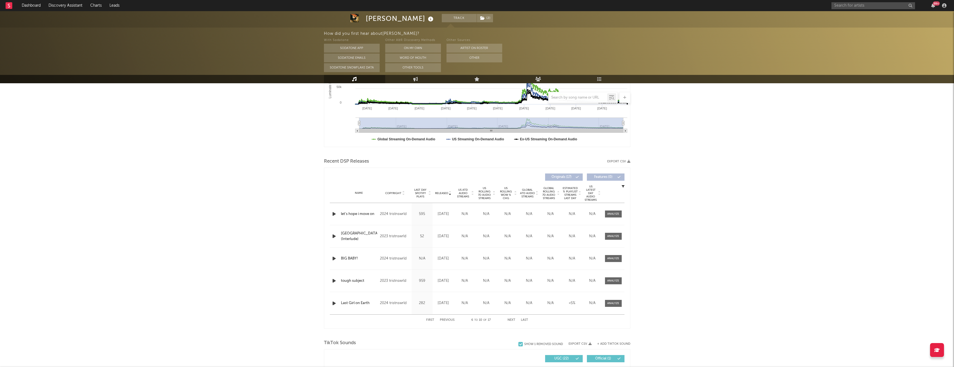
click at [443, 194] on span "Released" at bounding box center [441, 193] width 13 height 3
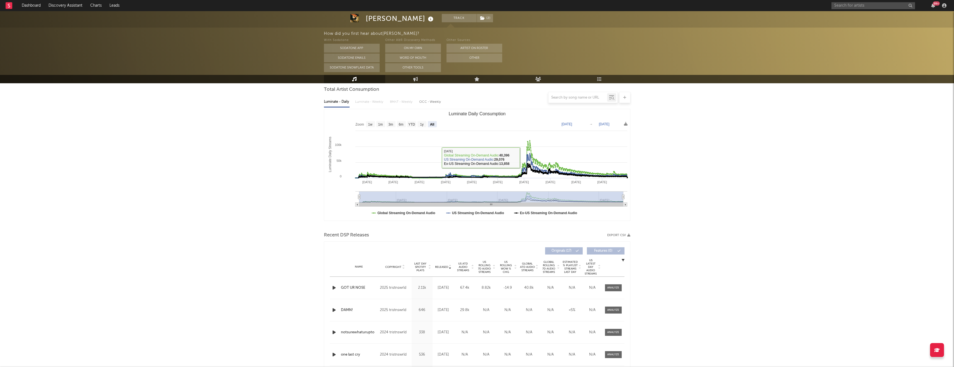
scroll to position [64, 0]
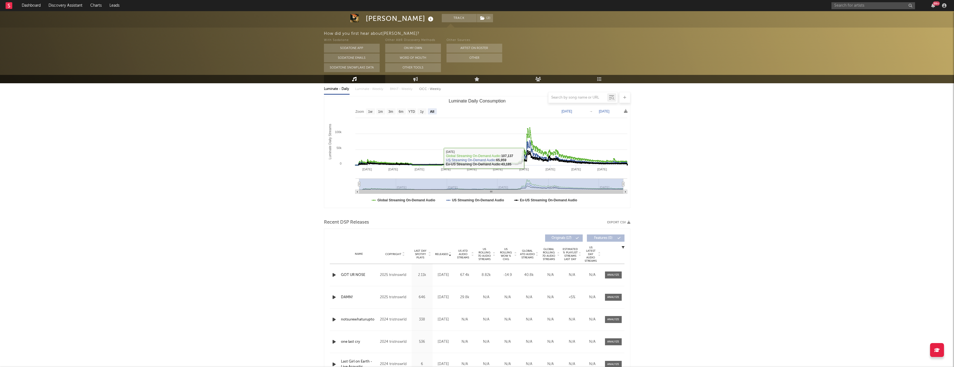
click at [481, 259] on span "US Rolling 7D Audio Streams" at bounding box center [484, 254] width 15 height 13
click at [461, 252] on span "US ATD Audio Streams" at bounding box center [463, 254] width 15 height 10
click at [609, 276] on div at bounding box center [613, 275] width 12 height 4
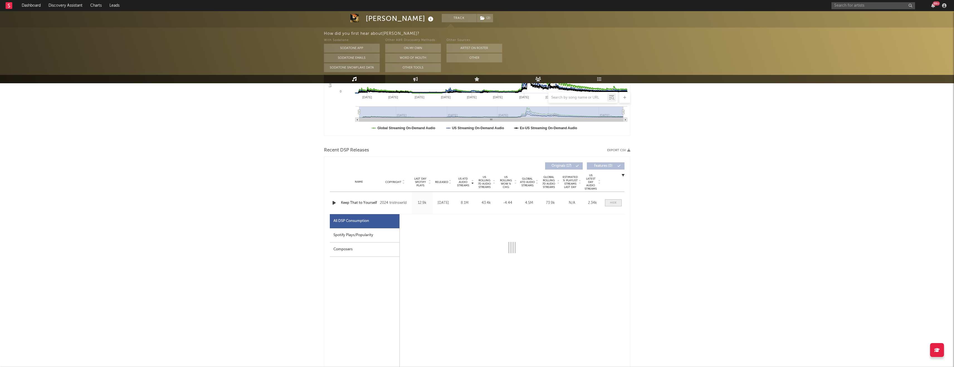
scroll to position [162, 0]
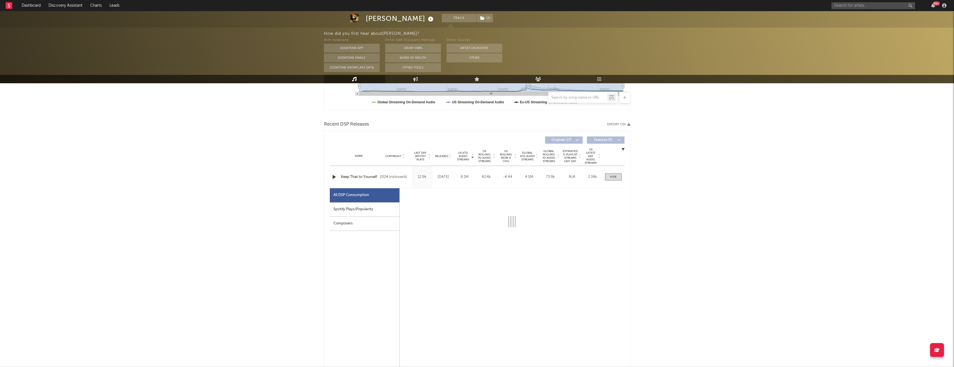
select select "6m"
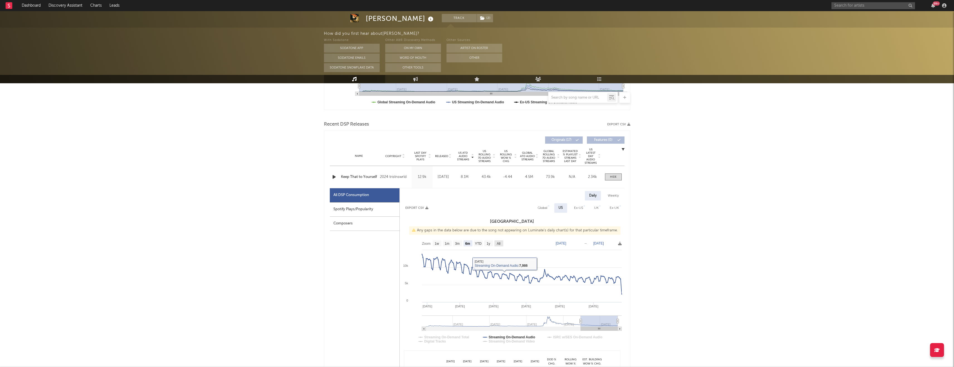
click at [501, 246] on rect at bounding box center [499, 243] width 9 height 6
select select "All"
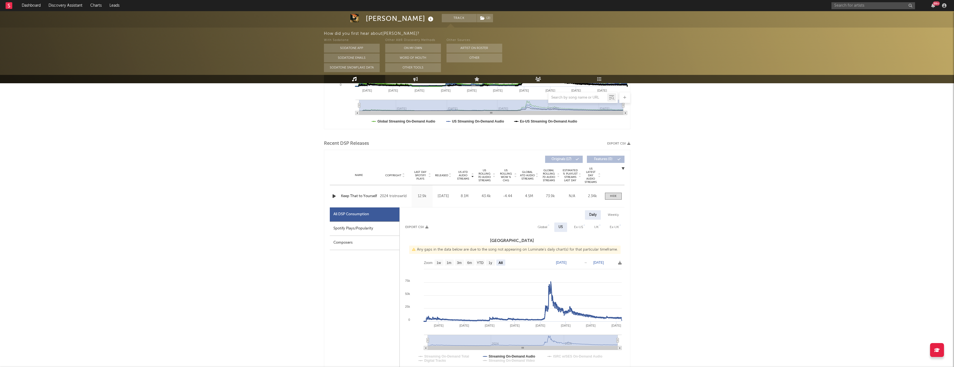
scroll to position [122, 0]
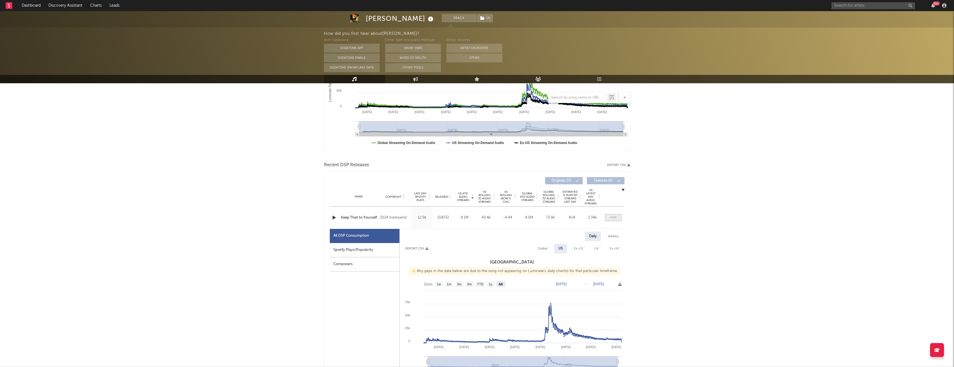
click at [615, 215] on span at bounding box center [613, 217] width 17 height 7
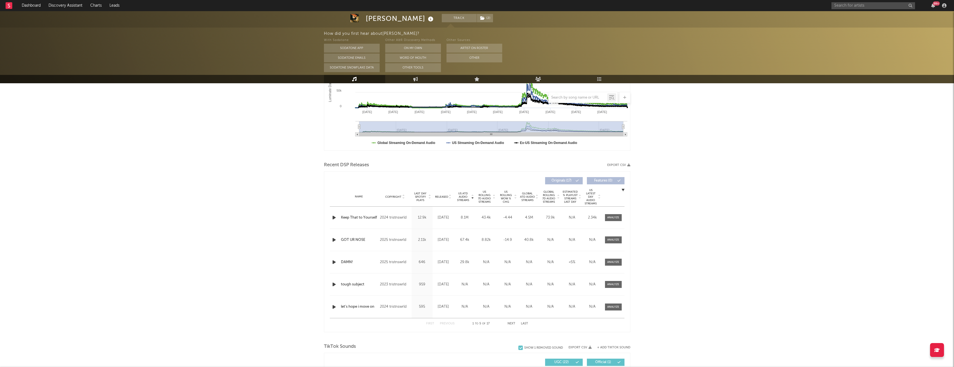
click at [448, 197] on div at bounding box center [449, 197] width 3 height 4
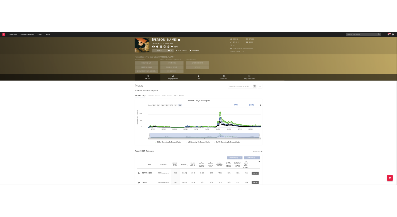
scroll to position [0, 0]
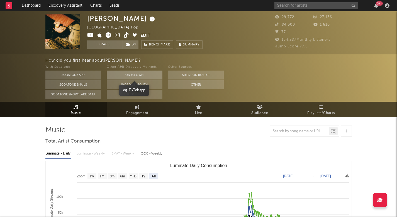
click at [145, 72] on button "On My Own" at bounding box center [135, 74] width 56 height 9
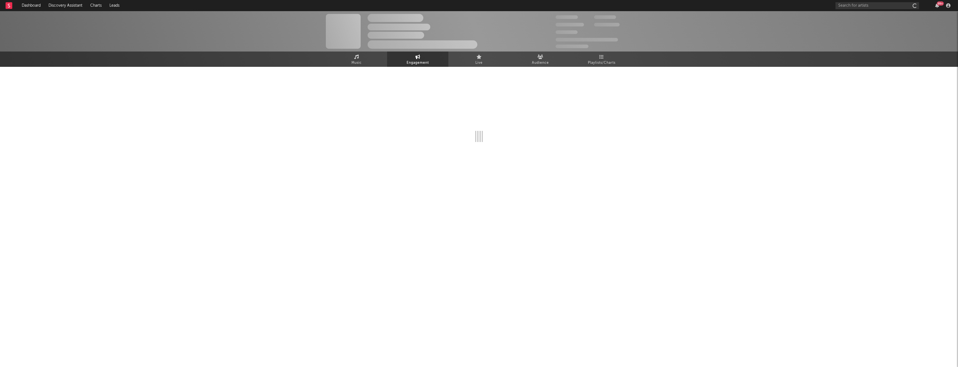
select select "1w"
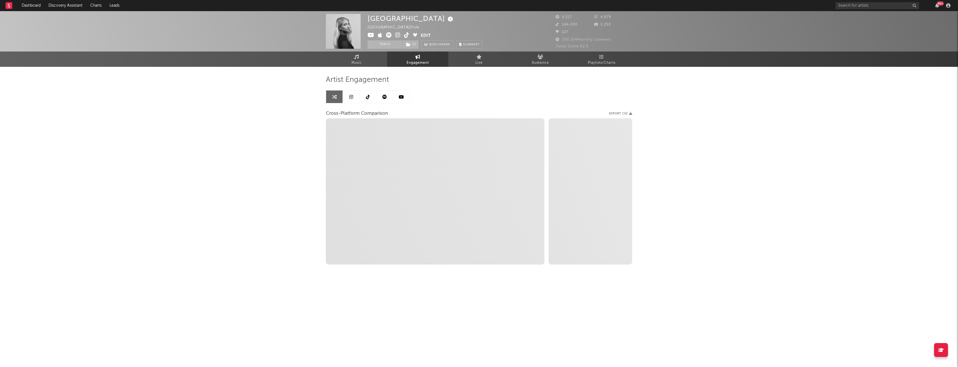
select select "1m"
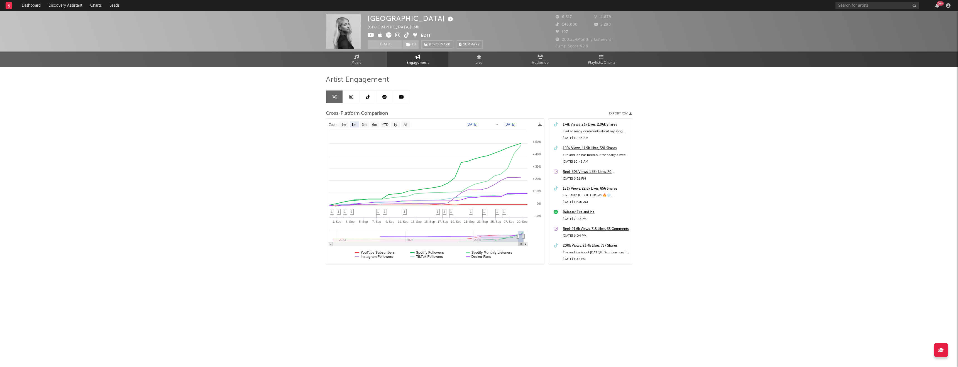
select select "1m"
click at [484, 210] on span "1" at bounding box center [484, 211] width 2 height 3
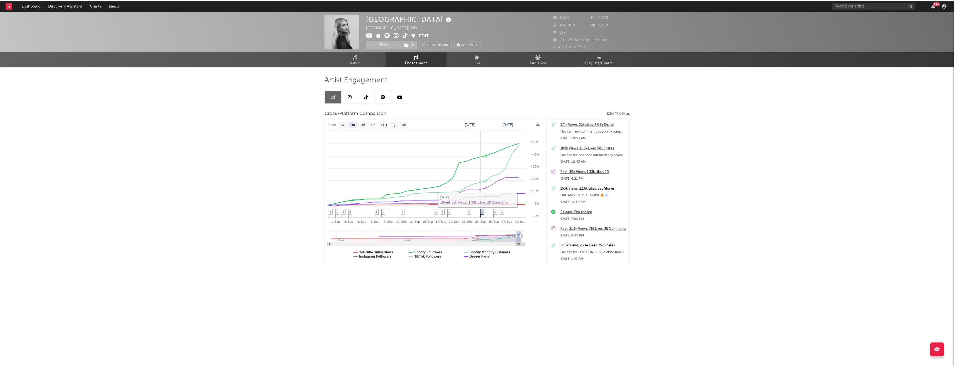
scroll to position [47, 0]
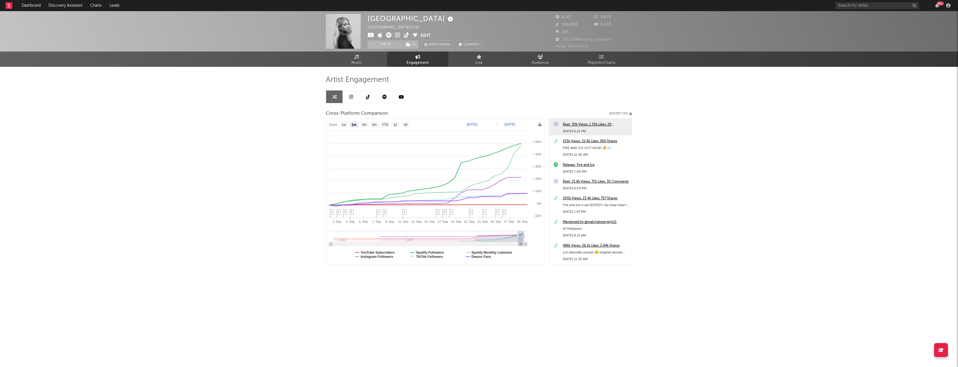
click at [575, 198] on div "200k Views, 23.4k Likes, 757 Shares" at bounding box center [596, 198] width 66 height 7
click at [353, 56] on link "Music" at bounding box center [356, 59] width 61 height 15
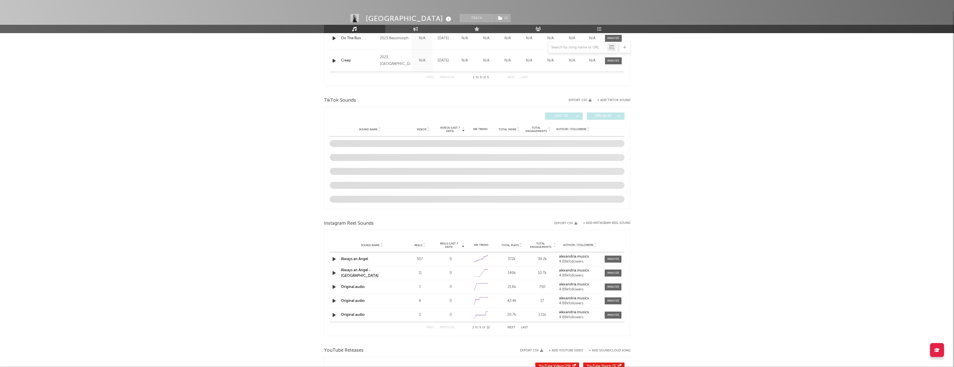
select select "1w"
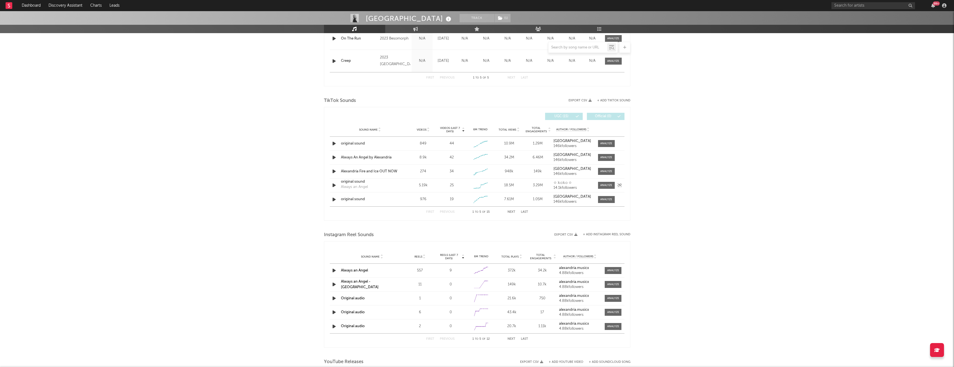
scroll to position [322, 0]
click at [421, 253] on span "Reels" at bounding box center [419, 252] width 8 height 3
click at [422, 126] on span "Videos" at bounding box center [422, 125] width 10 height 3
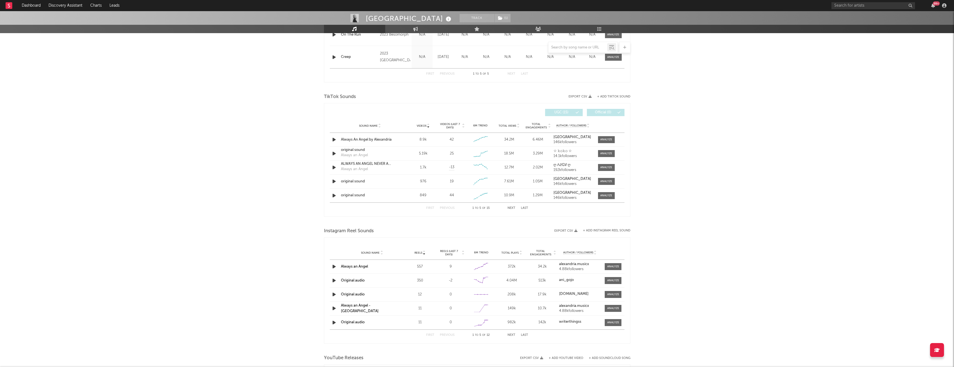
click at [451, 126] on span "Videos (last 7 days)" at bounding box center [450, 126] width 23 height 7
click at [423, 126] on span "Videos" at bounding box center [422, 125] width 10 height 3
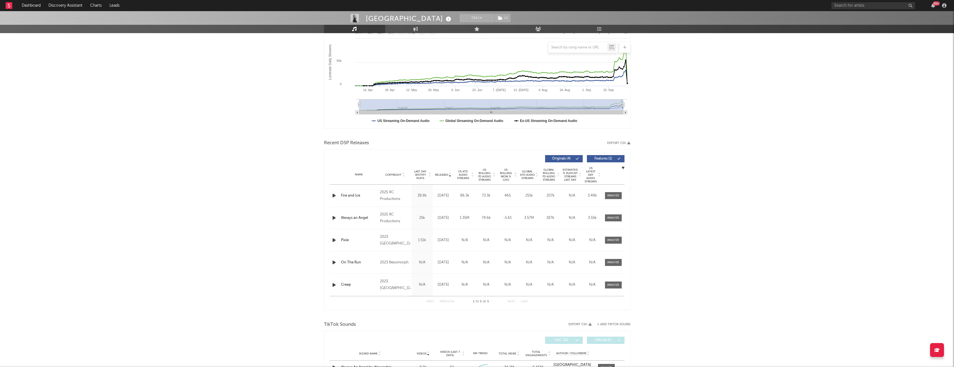
scroll to position [0, 0]
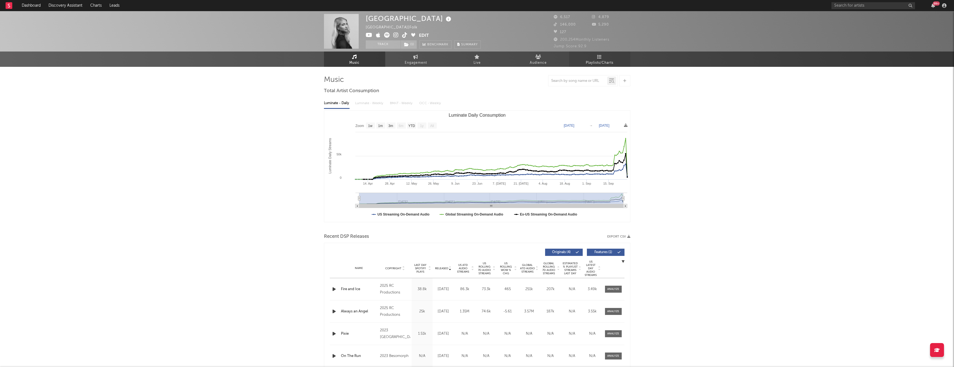
click at [616, 58] on link "Playlists/Charts" at bounding box center [599, 59] width 61 height 15
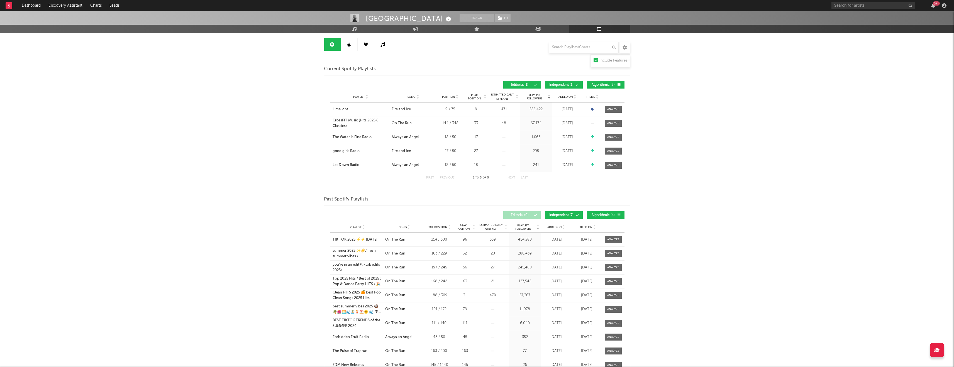
scroll to position [52, 0]
click at [341, 30] on link "Music" at bounding box center [354, 29] width 61 height 8
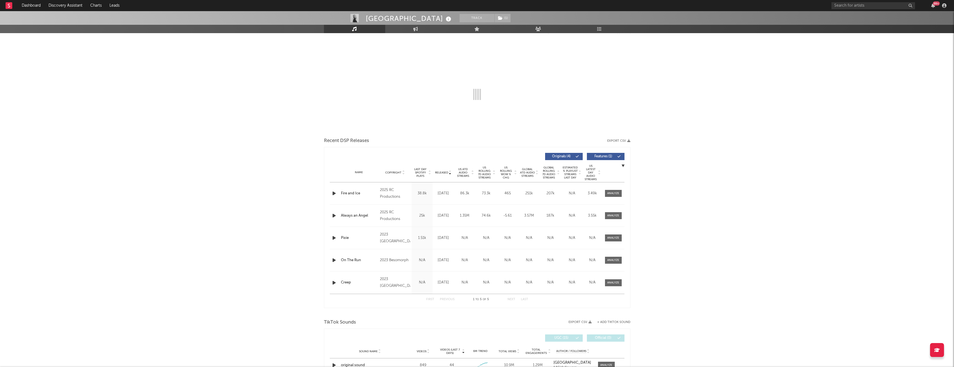
select select "1w"
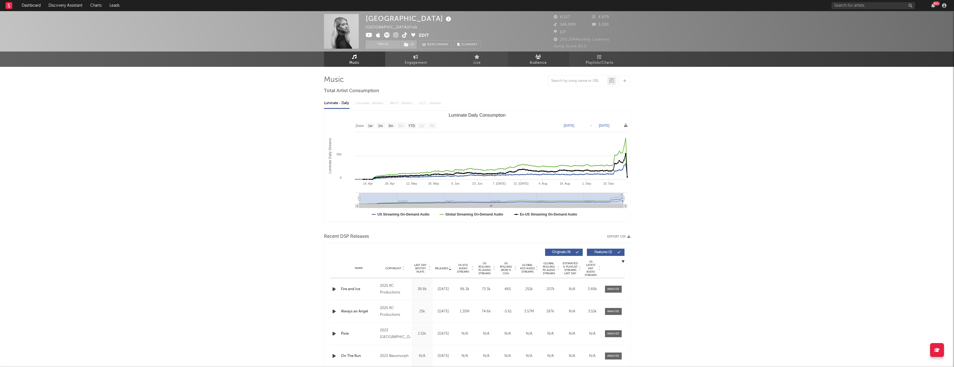
click at [523, 59] on link "Audience" at bounding box center [538, 59] width 61 height 15
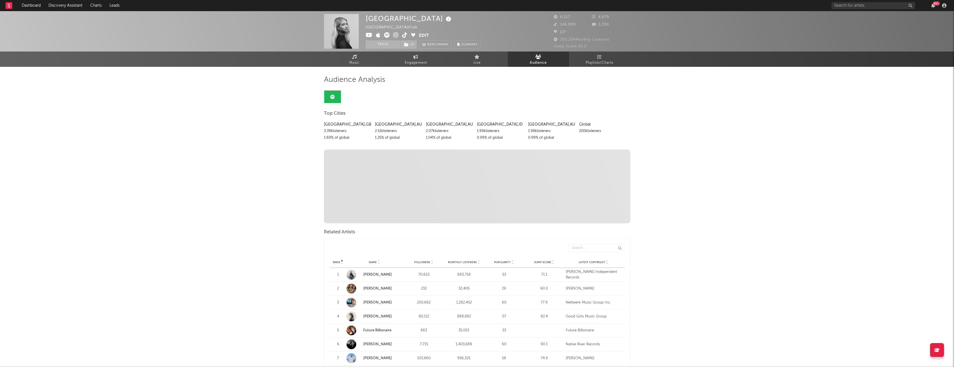
click at [349, 58] on link "Music" at bounding box center [354, 59] width 61 height 15
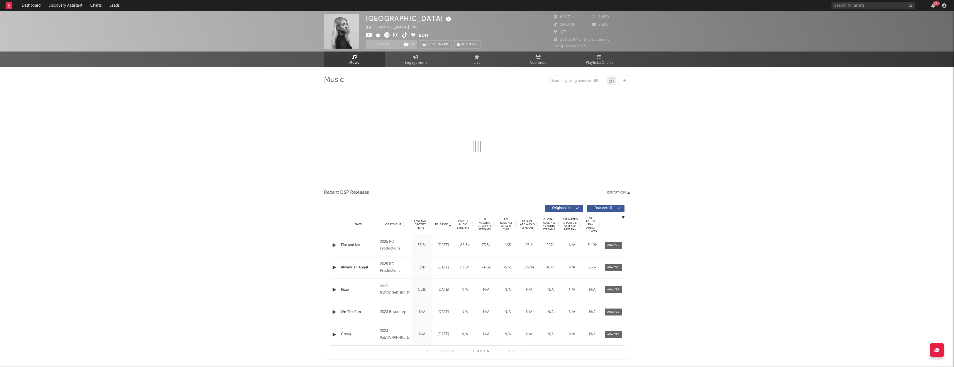
select select "1w"
